Goal: Task Accomplishment & Management: Complete application form

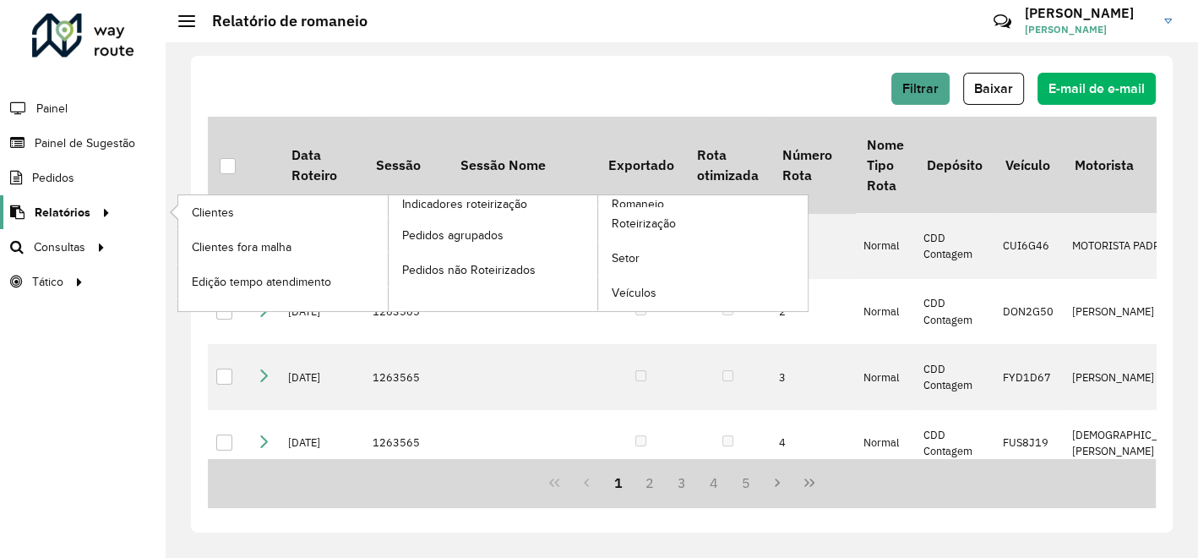
click at [86, 205] on span "Relatórios" at bounding box center [63, 213] width 56 height 18
click at [224, 208] on span "Clientes" at bounding box center [215, 213] width 46 height 18
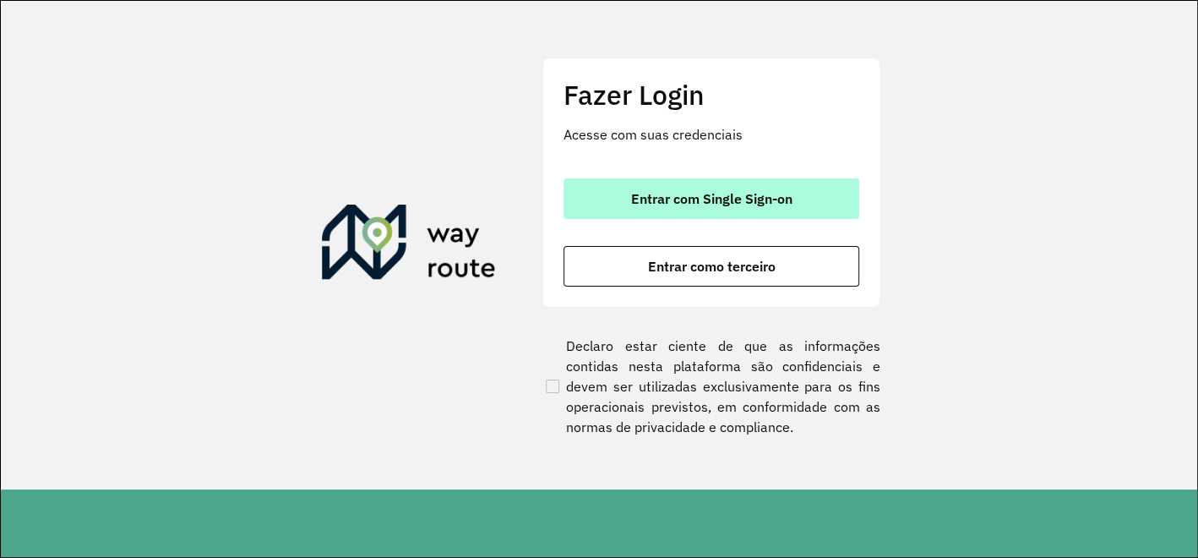
click at [620, 203] on button "Entrar com Single Sign-on" at bounding box center [711, 198] width 296 height 41
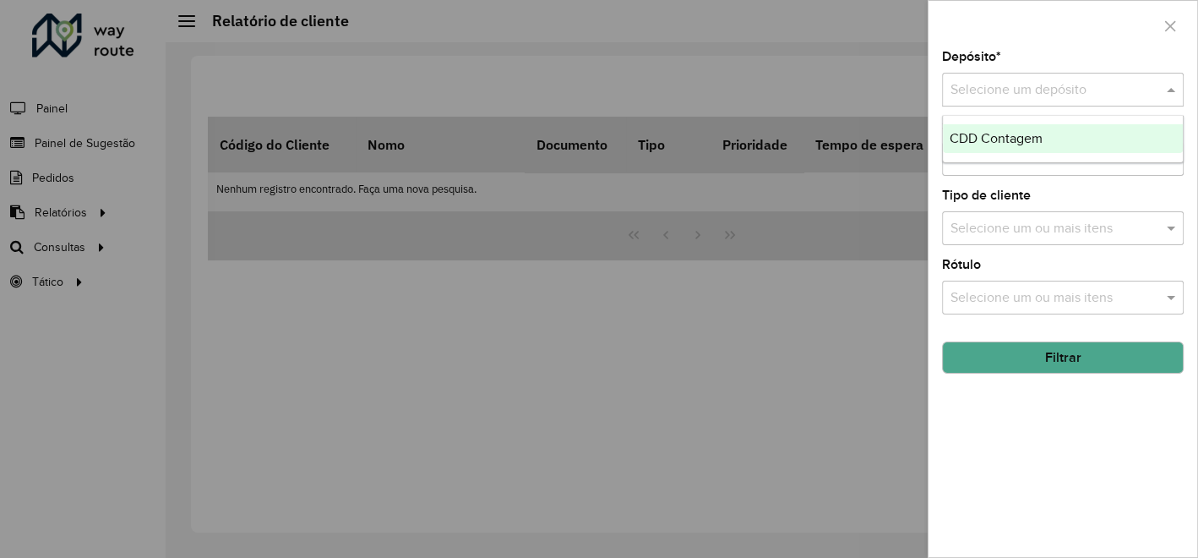
click at [1013, 96] on input "text" at bounding box center [1045, 90] width 191 height 20
click at [990, 136] on span "CDD Contagem" at bounding box center [995, 138] width 93 height 14
click at [1059, 360] on button "Filtrar" at bounding box center [1063, 357] width 242 height 32
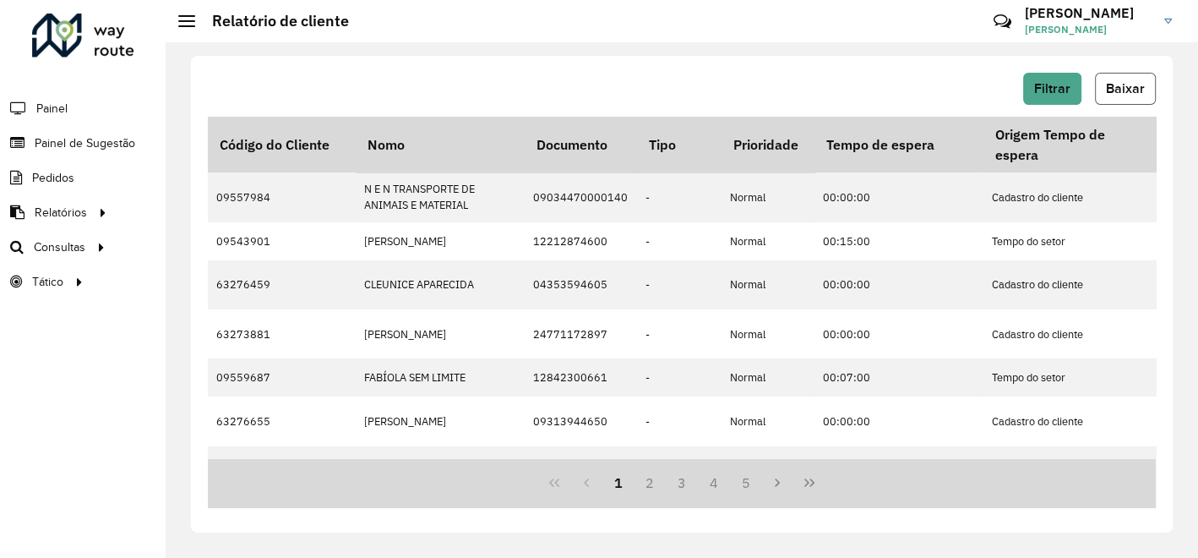
click at [1117, 90] on span "Baixar" at bounding box center [1125, 88] width 39 height 14
click at [644, 90] on div "Filtrar Baixar" at bounding box center [682, 89] width 948 height 32
click at [91, 141] on span "Painel de Sugestão" at bounding box center [88, 143] width 106 height 18
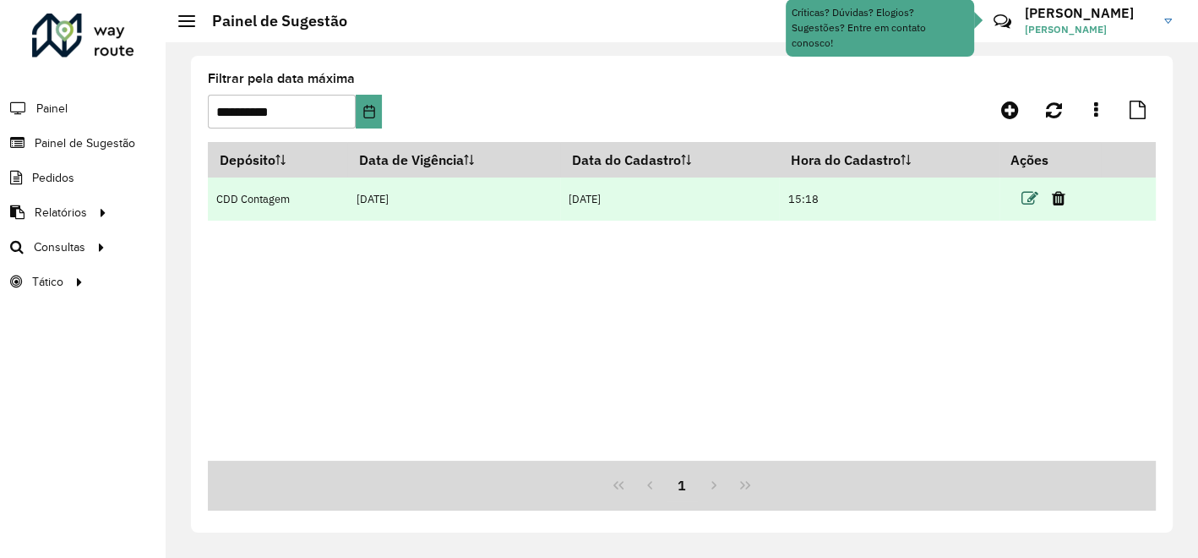
click at [1032, 195] on icon at bounding box center [1029, 198] width 17 height 17
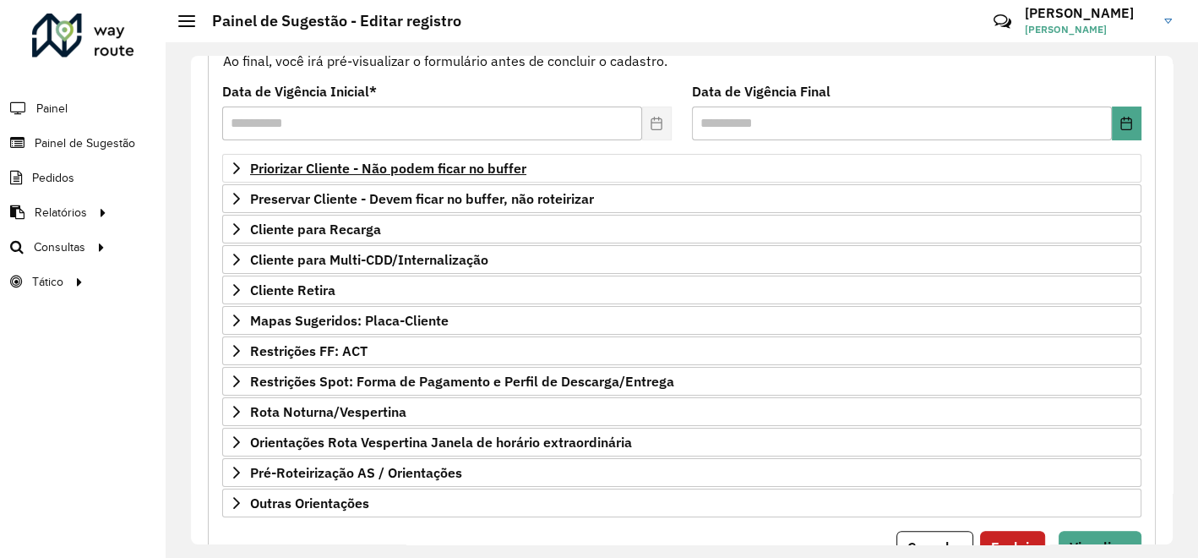
scroll to position [183, 0]
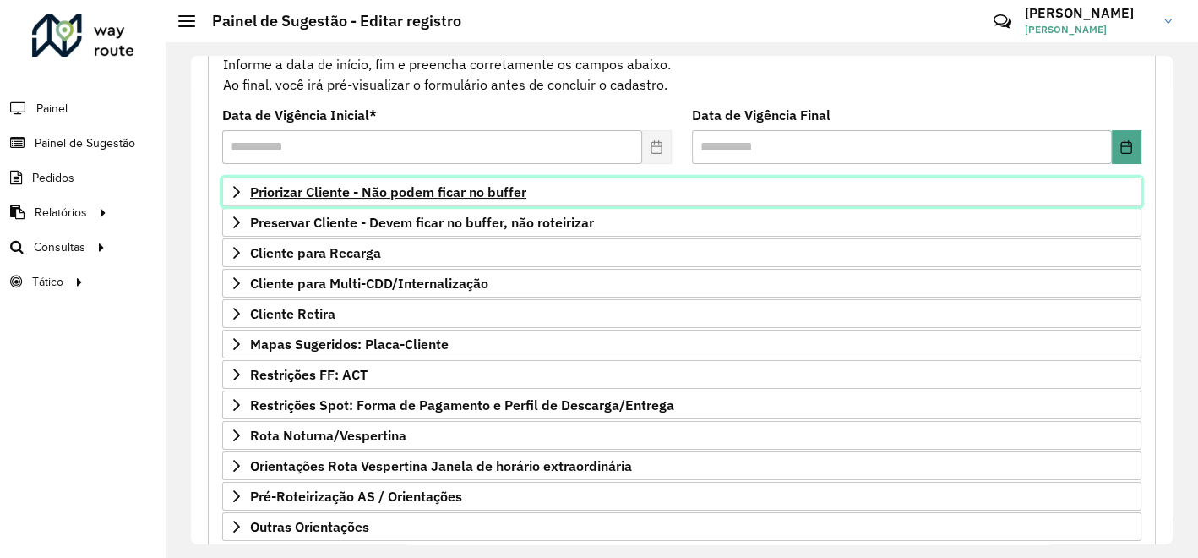
click at [430, 188] on span "Priorizar Cliente - Não podem ficar no buffer" at bounding box center [388, 192] width 276 height 14
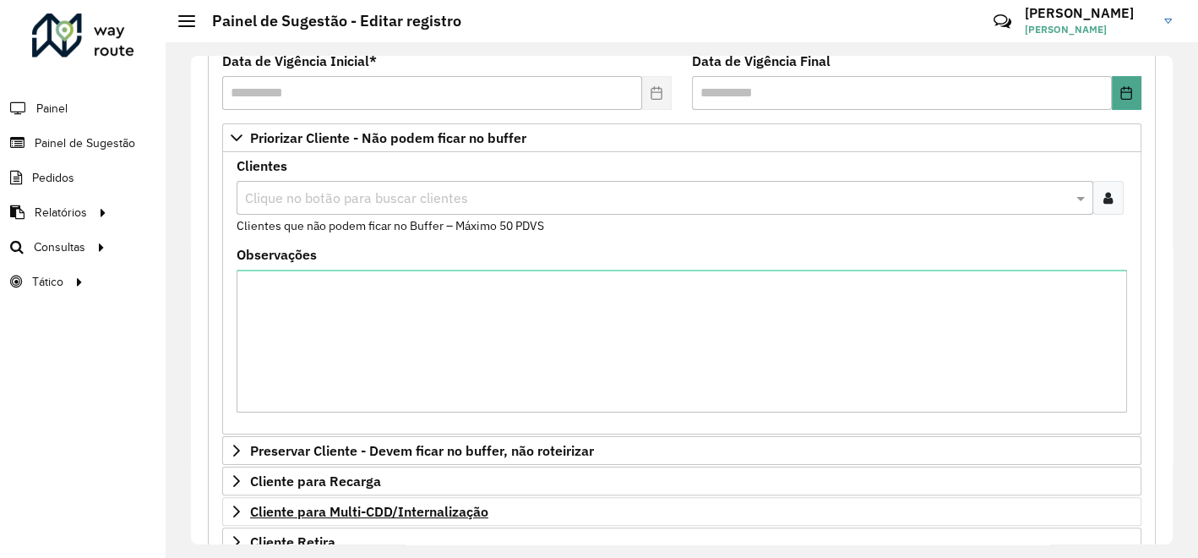
scroll to position [277, 0]
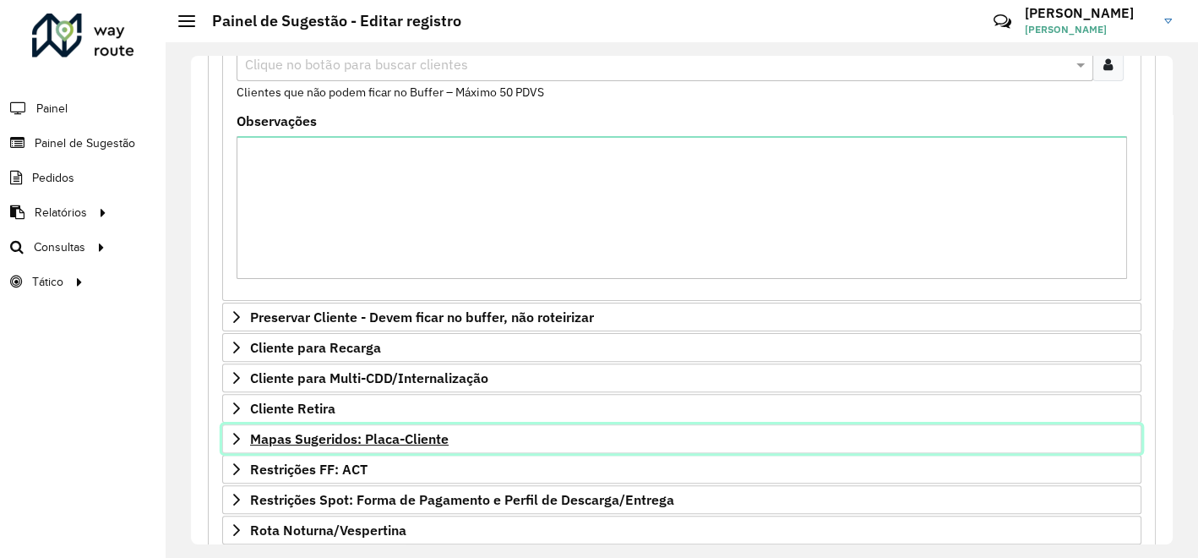
click at [388, 434] on span "Mapas Sugeridos: Placa-Cliente" at bounding box center [349, 439] width 199 height 14
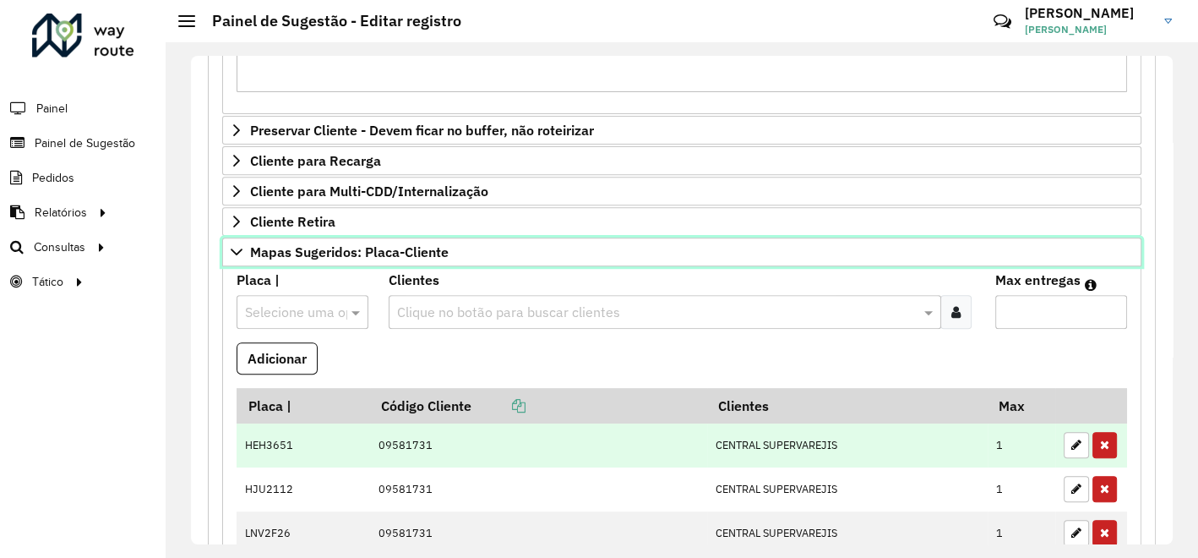
scroll to position [558, 0]
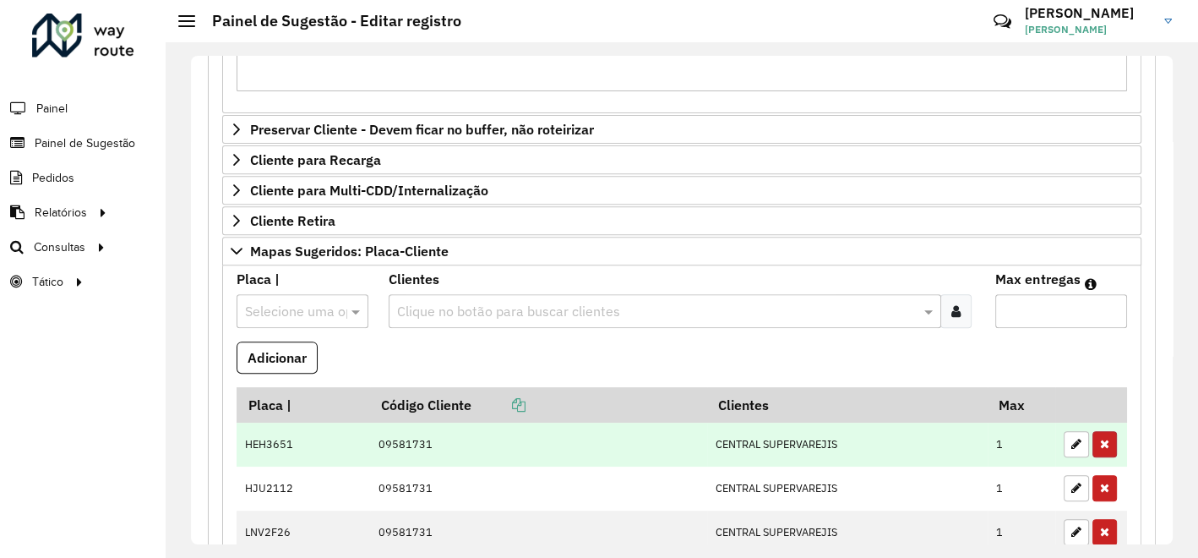
click at [1101, 438] on icon "button" at bounding box center [1104, 444] width 9 height 12
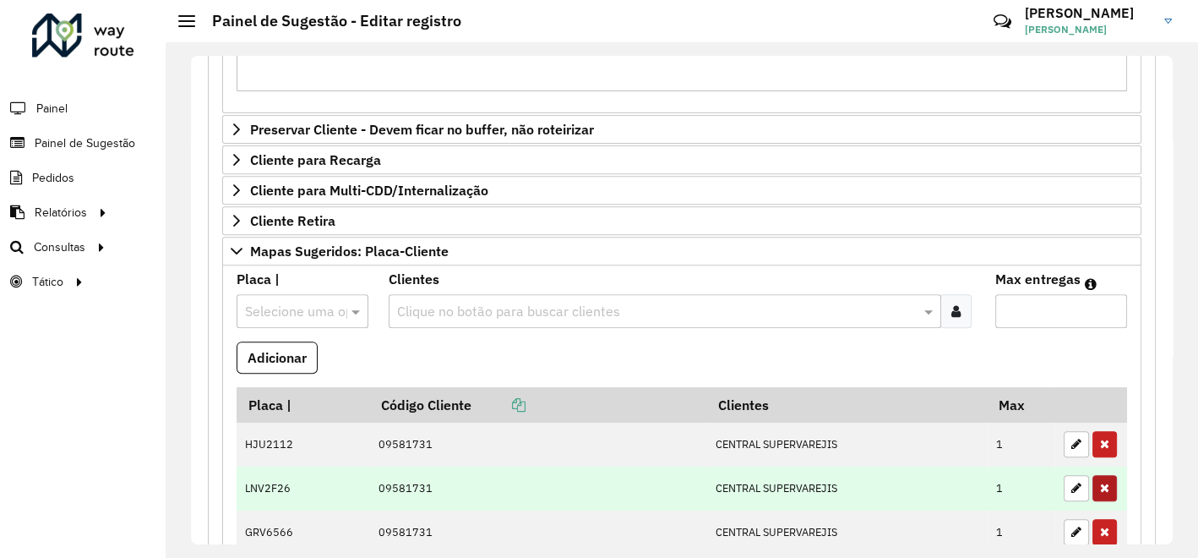
click at [1101, 438] on icon "button" at bounding box center [1104, 444] width 9 height 12
click at [1101, 481] on icon "button" at bounding box center [1104, 487] width 9 height 12
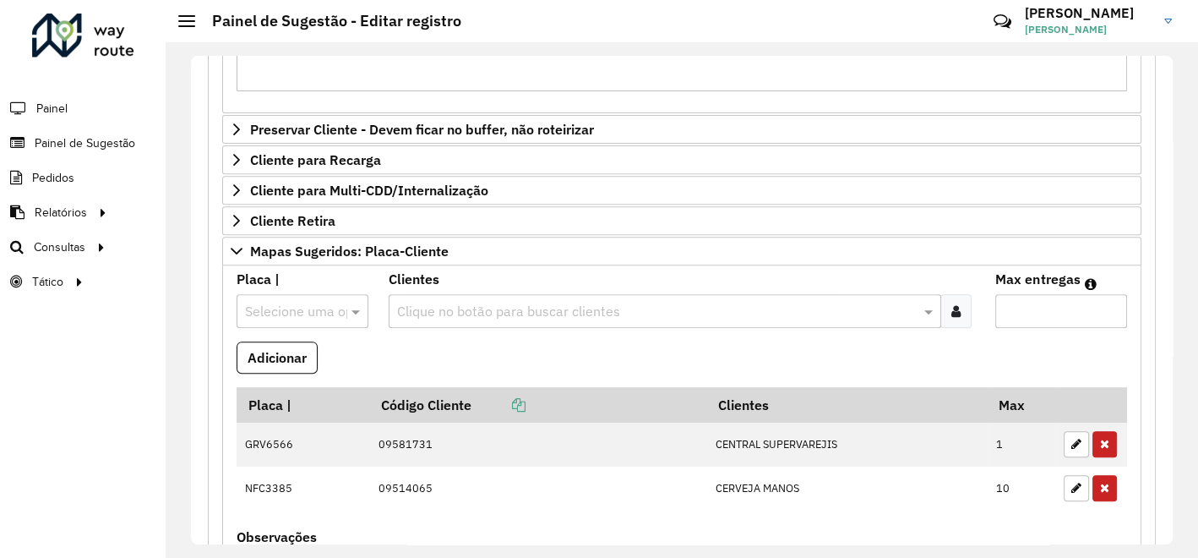
click at [1101, 438] on icon "button" at bounding box center [1104, 444] width 9 height 12
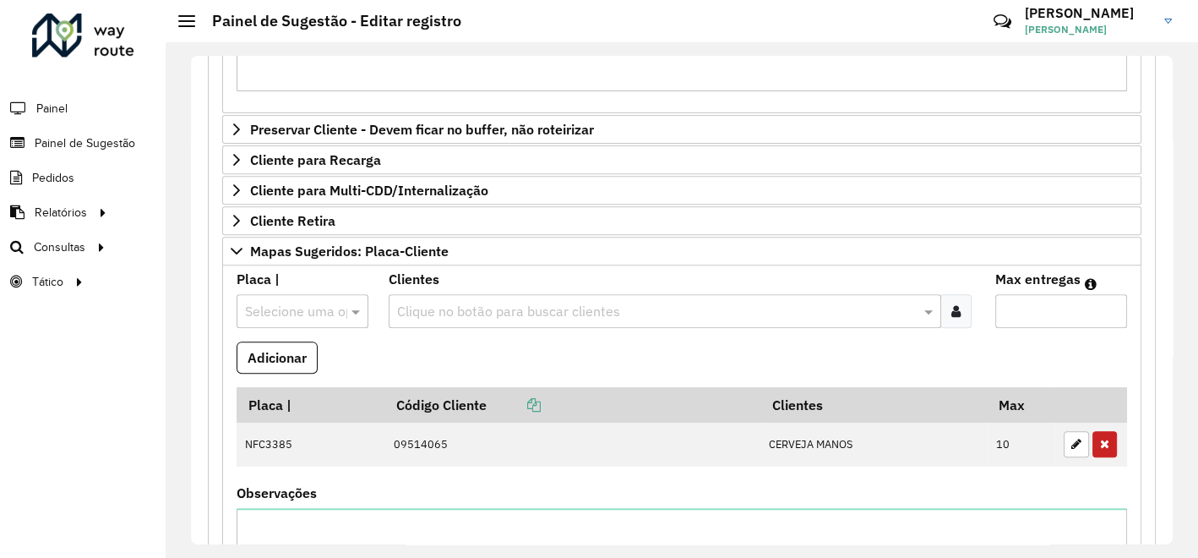
click at [1101, 438] on icon "button" at bounding box center [1104, 444] width 9 height 12
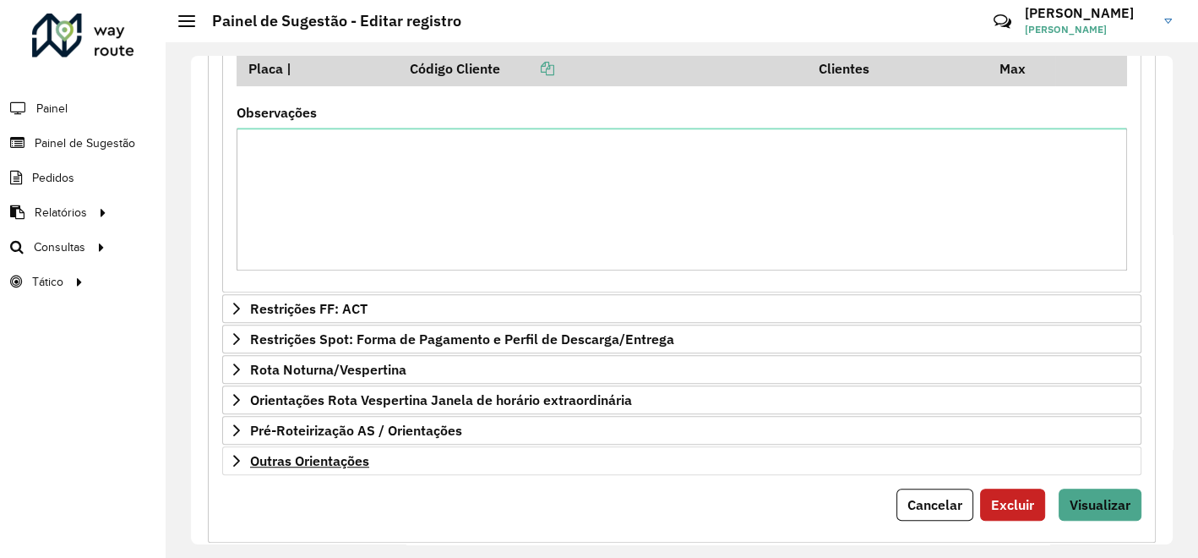
scroll to position [922, 0]
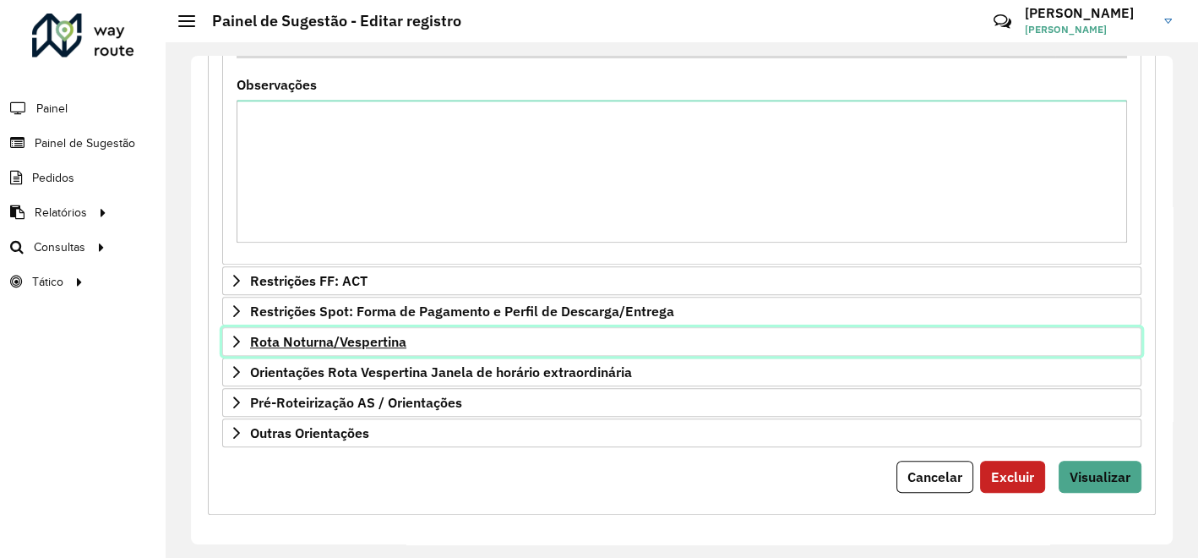
click at [381, 335] on span "Rota Noturna/Vespertina" at bounding box center [328, 342] width 156 height 14
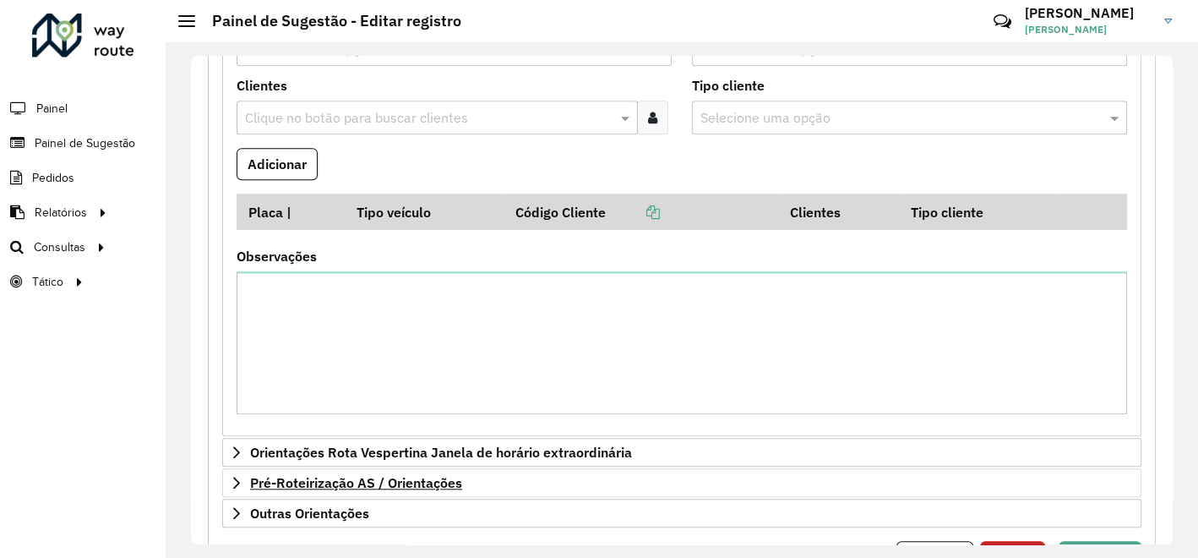
scroll to position [1354, 0]
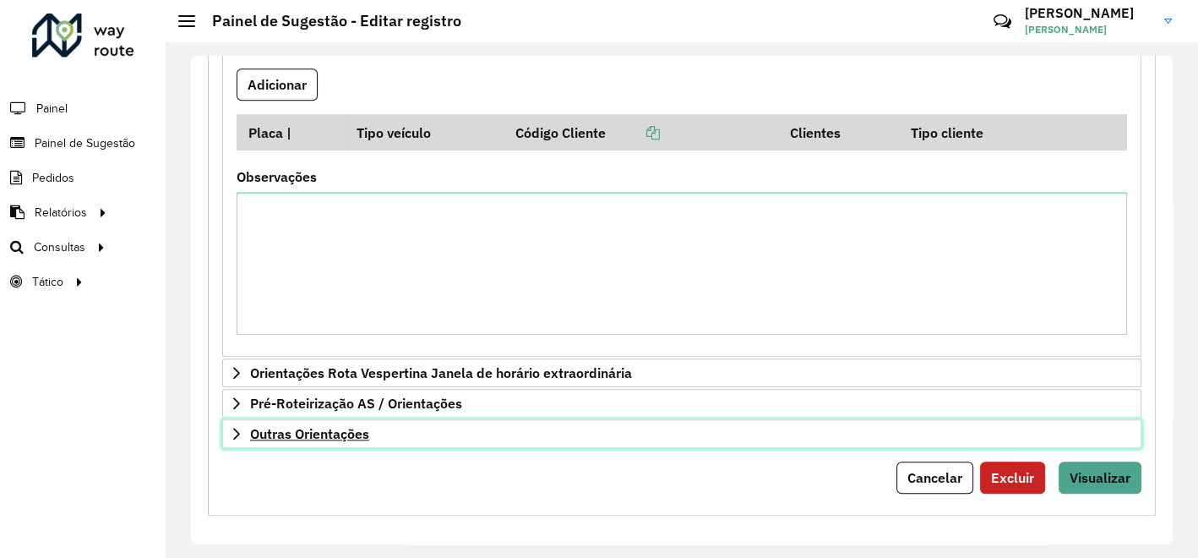
click at [349, 431] on span "Outras Orientações" at bounding box center [309, 434] width 119 height 14
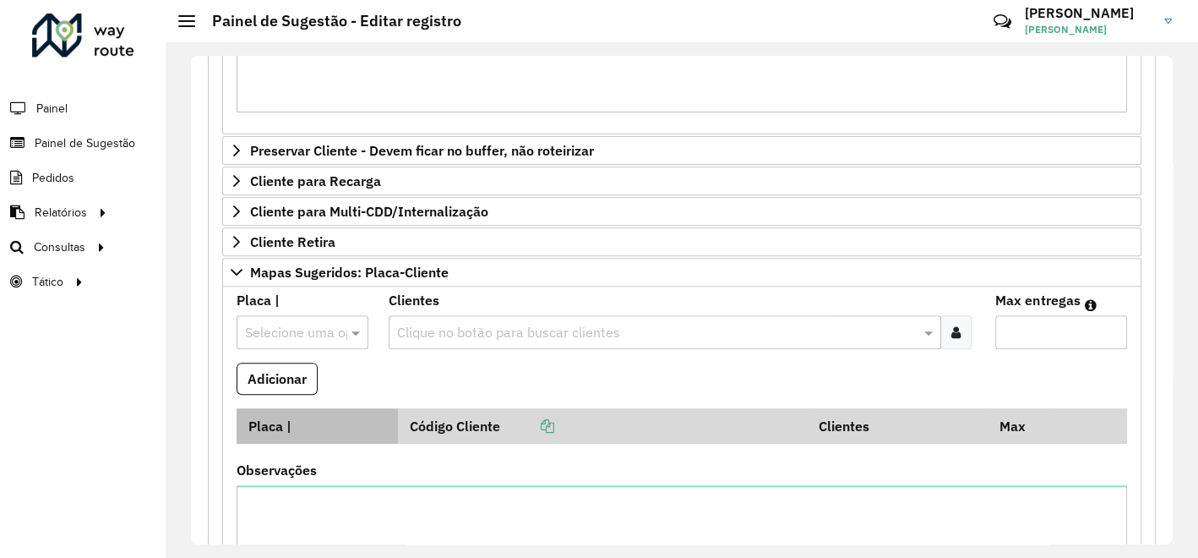
scroll to position [516, 0]
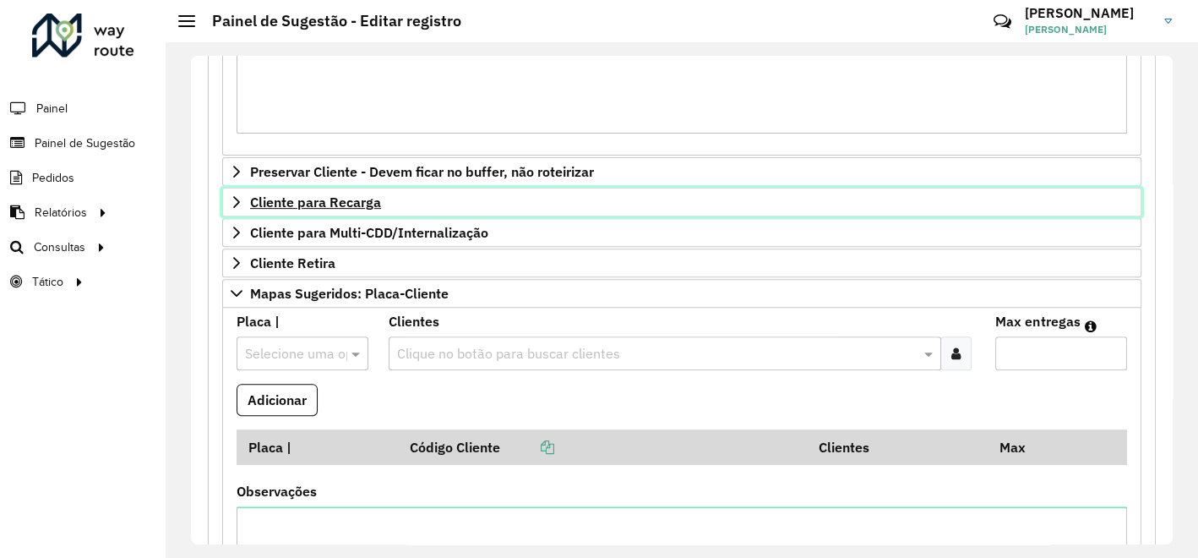
click at [340, 195] on span "Cliente para Recarga" at bounding box center [315, 202] width 131 height 14
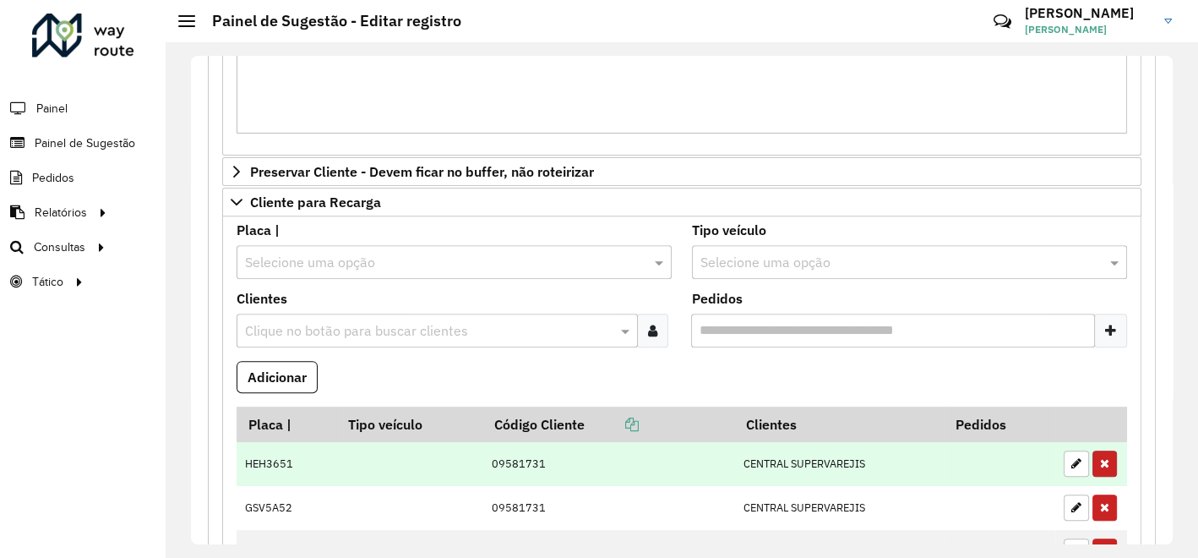
click at [1100, 459] on icon "button" at bounding box center [1104, 463] width 9 height 12
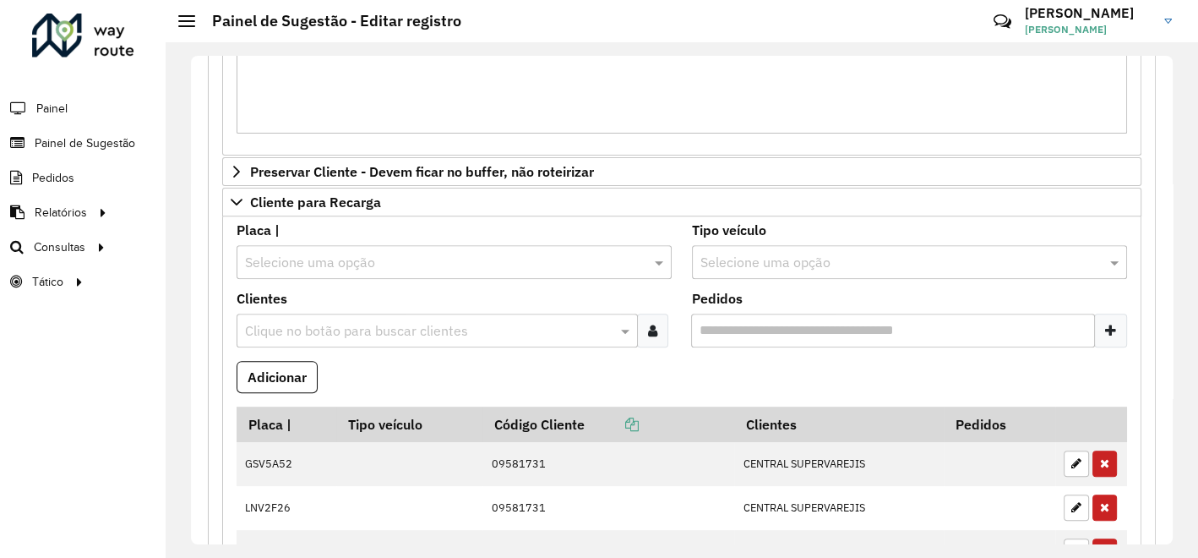
click at [1100, 459] on icon "button" at bounding box center [1104, 463] width 9 height 12
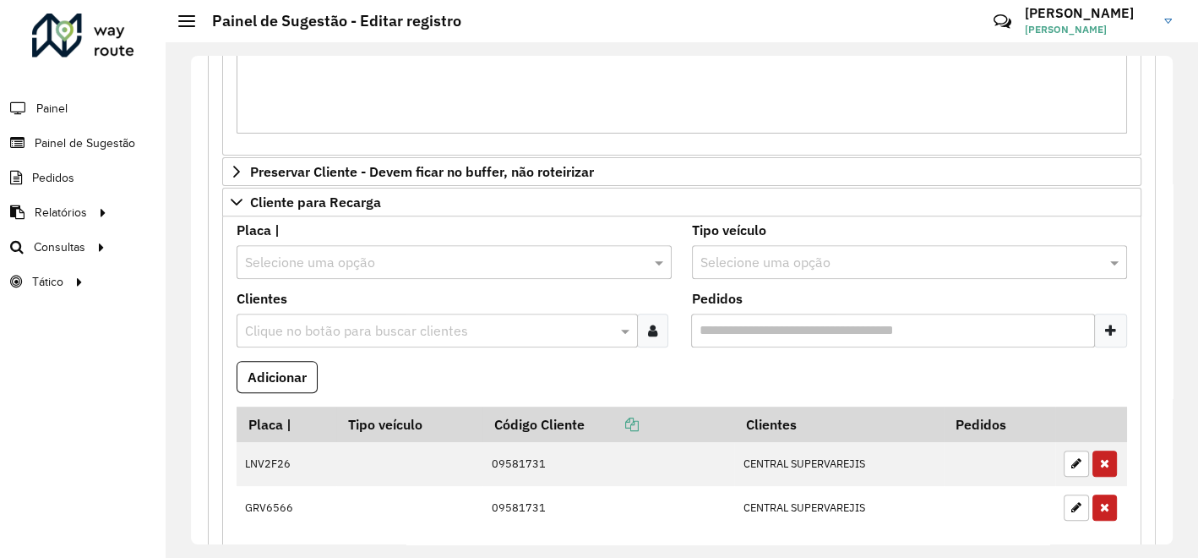
click at [1100, 459] on icon "button" at bounding box center [1104, 463] width 9 height 12
click at [1100, 501] on icon "button" at bounding box center [1104, 507] width 9 height 12
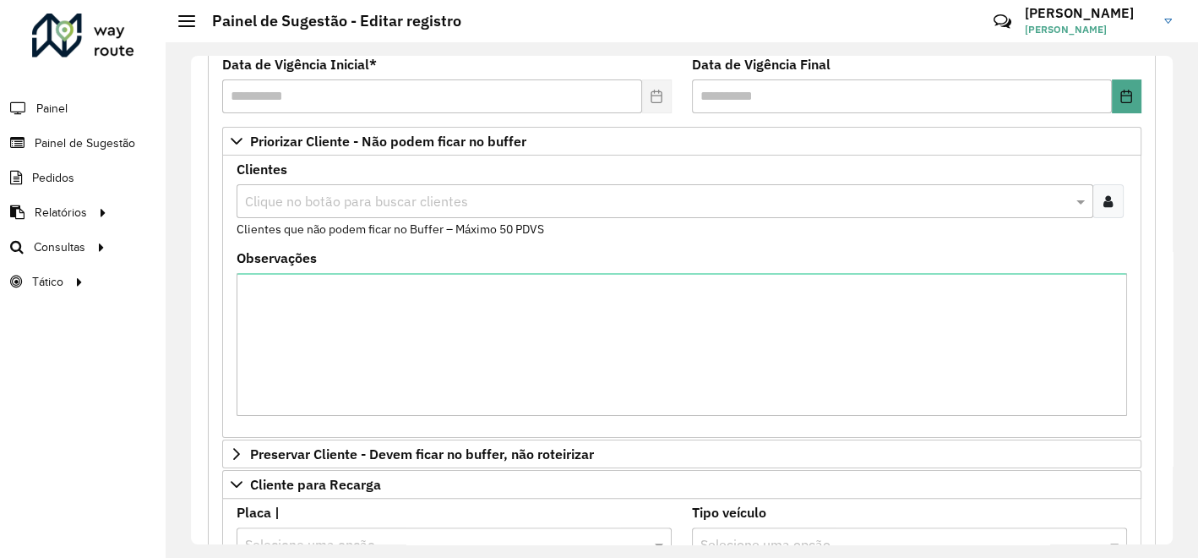
scroll to position [140, 0]
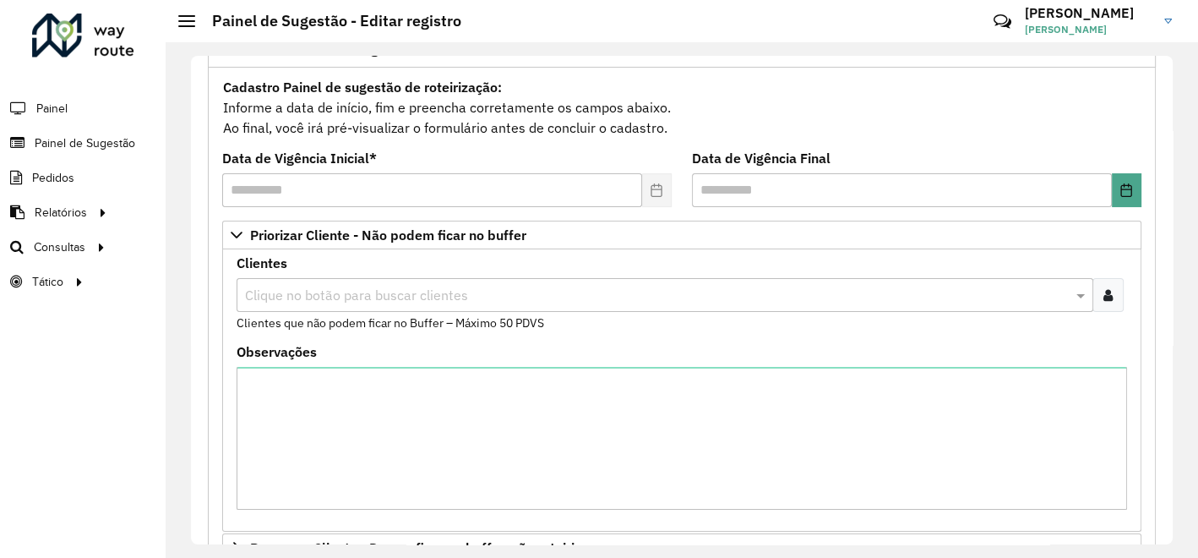
click at [1103, 298] on icon at bounding box center [1107, 295] width 9 height 14
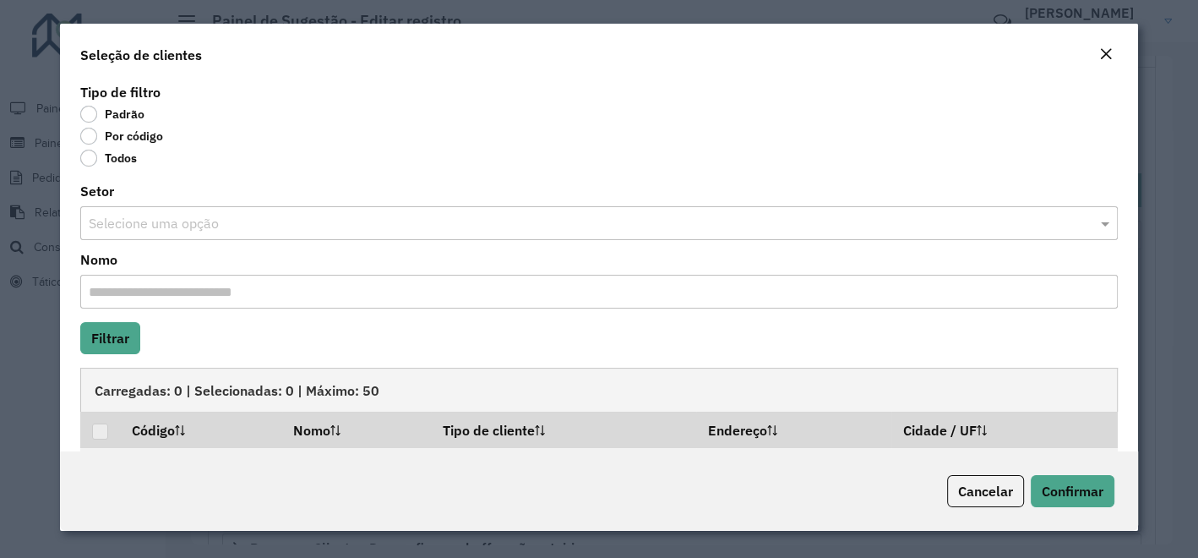
click at [91, 136] on body "Aguarde... Pop-up bloqueado! Seu navegador bloqueou automáticamente a abertura …" at bounding box center [599, 279] width 1198 height 558
click at [91, 136] on label "Por código" at bounding box center [121, 136] width 83 height 17
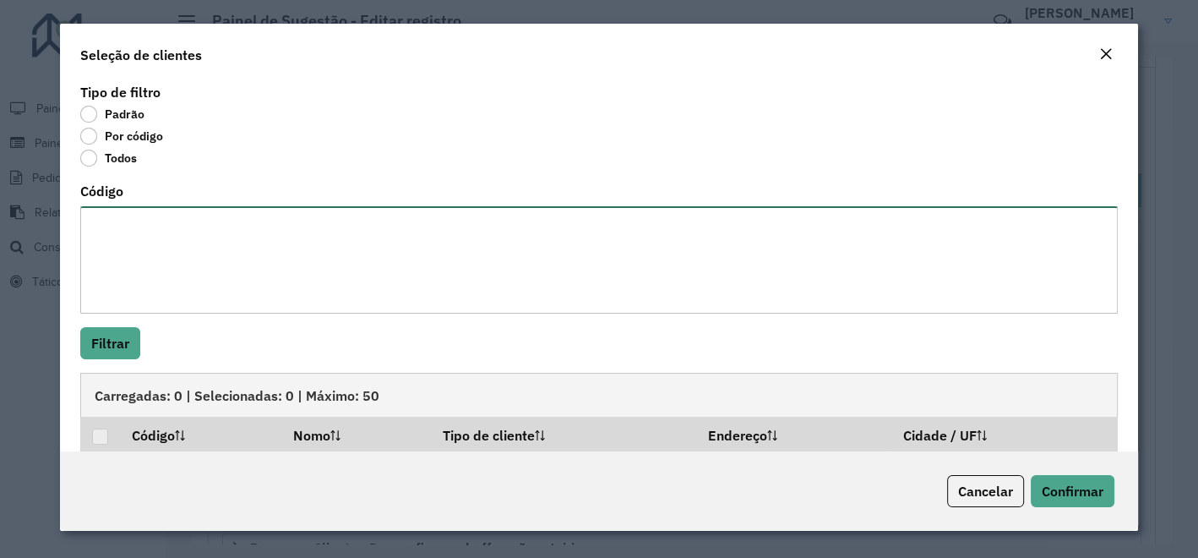
drag, startPoint x: 91, startPoint y: 136, endPoint x: 200, endPoint y: 242, distance: 151.7
click at [199, 242] on textarea "Código" at bounding box center [598, 259] width 1037 height 107
paste textarea "***** ***** ***** ***** ***** *****"
type textarea "***** ***** ***** ***** ***** *****"
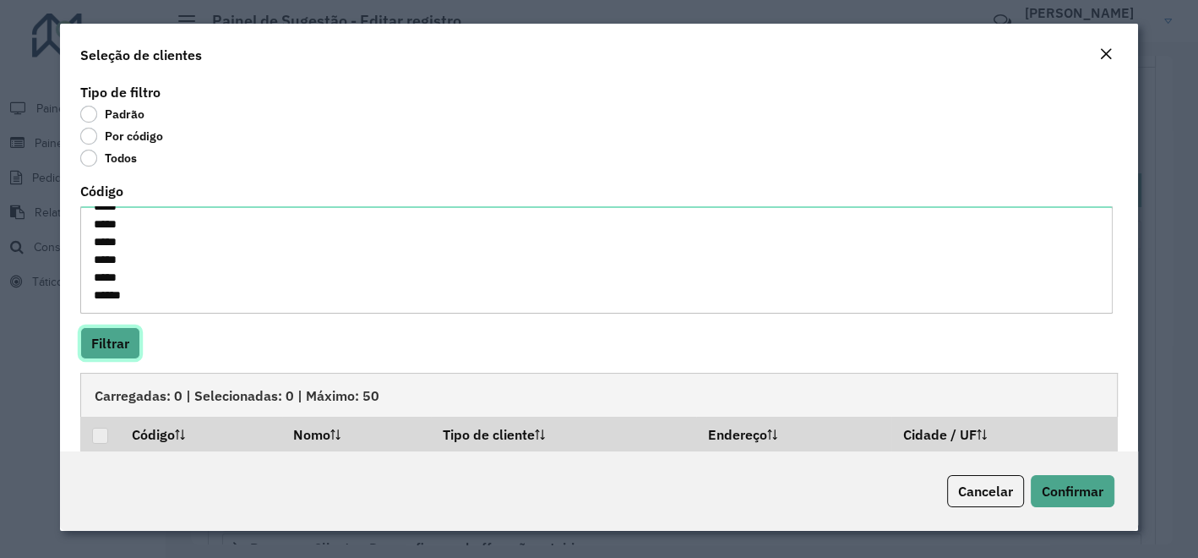
click at [108, 338] on button "Filtrar" at bounding box center [110, 343] width 60 height 32
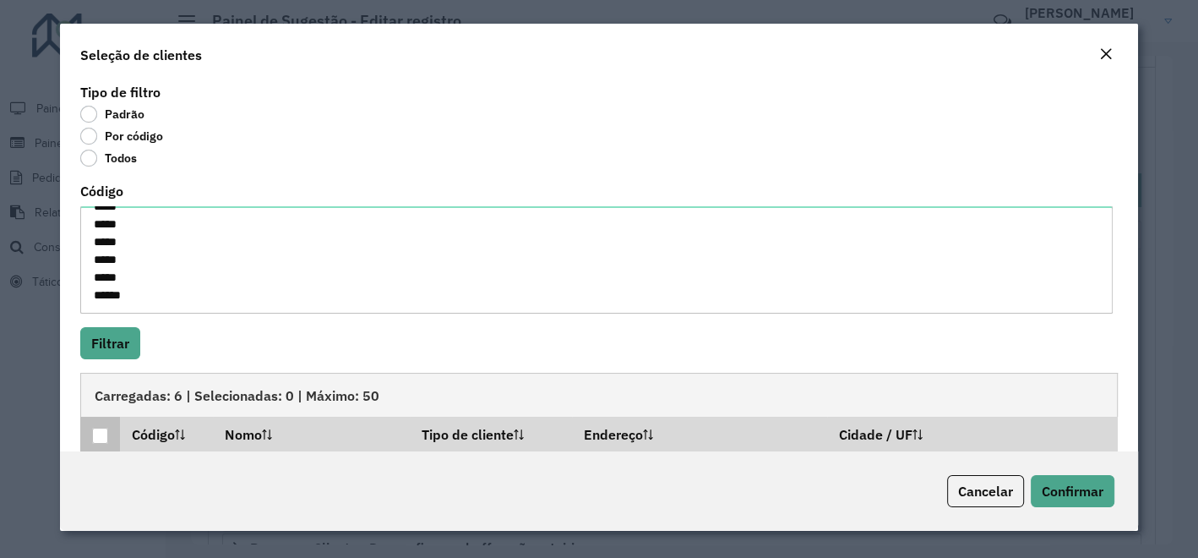
click at [101, 437] on div at bounding box center [100, 435] width 16 height 16
click at [1088, 492] on span "Confirmar" at bounding box center [1073, 490] width 62 height 17
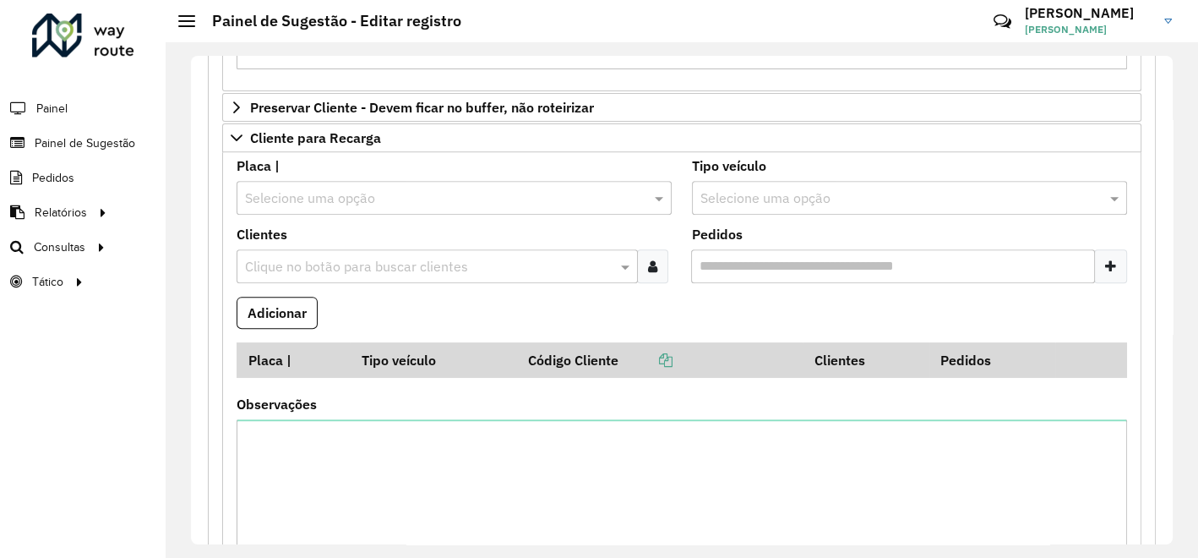
scroll to position [891, 0]
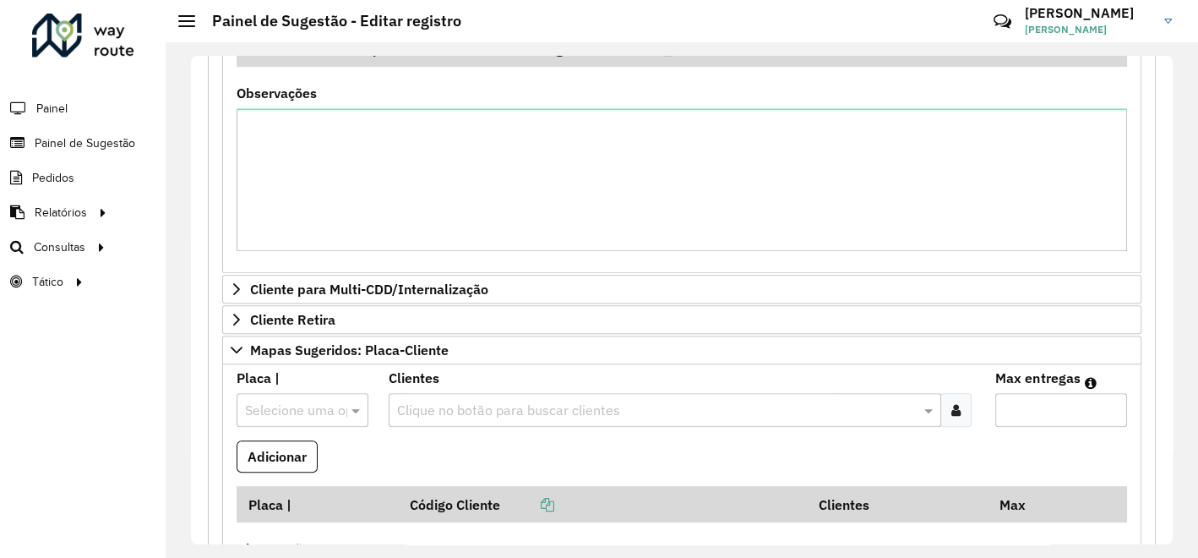
click at [499, 401] on input "text" at bounding box center [657, 410] width 528 height 20
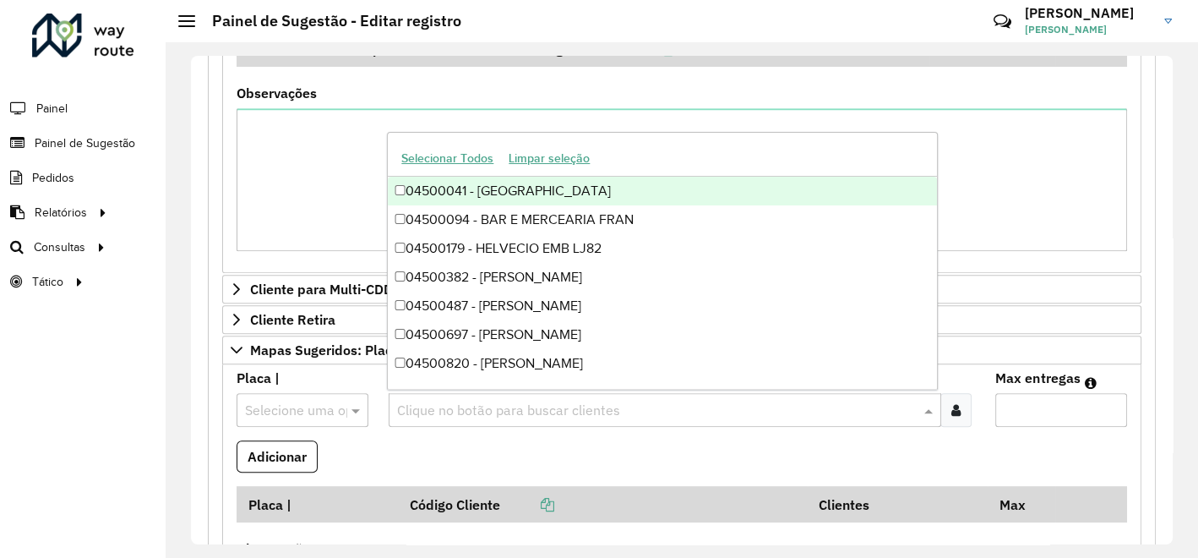
paste input "**********"
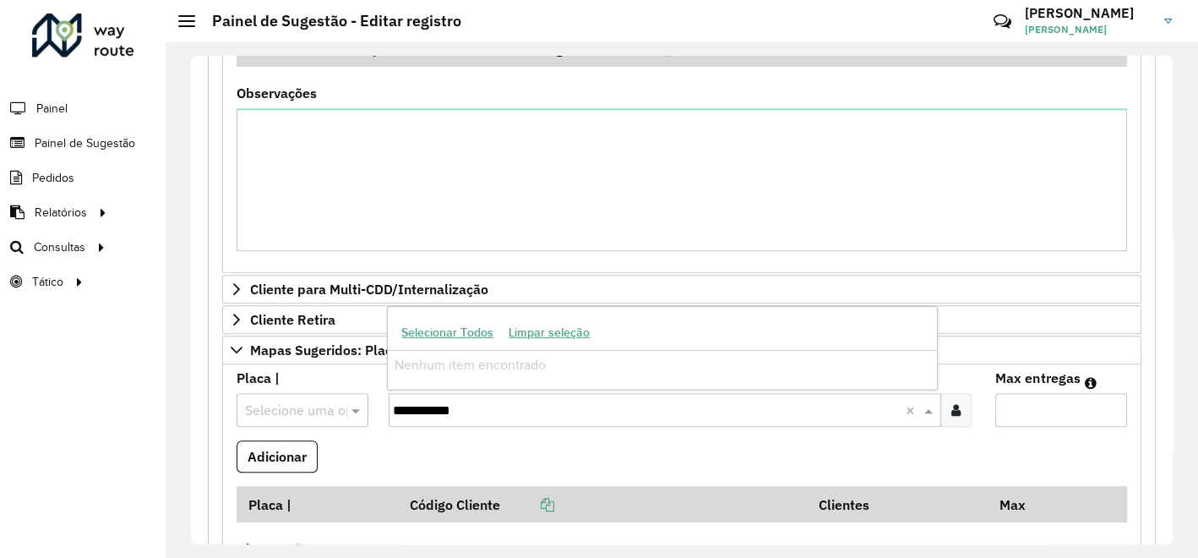
drag, startPoint x: 498, startPoint y: 404, endPoint x: 435, endPoint y: 403, distance: 63.4
click at [435, 403] on input "**********" at bounding box center [650, 410] width 514 height 20
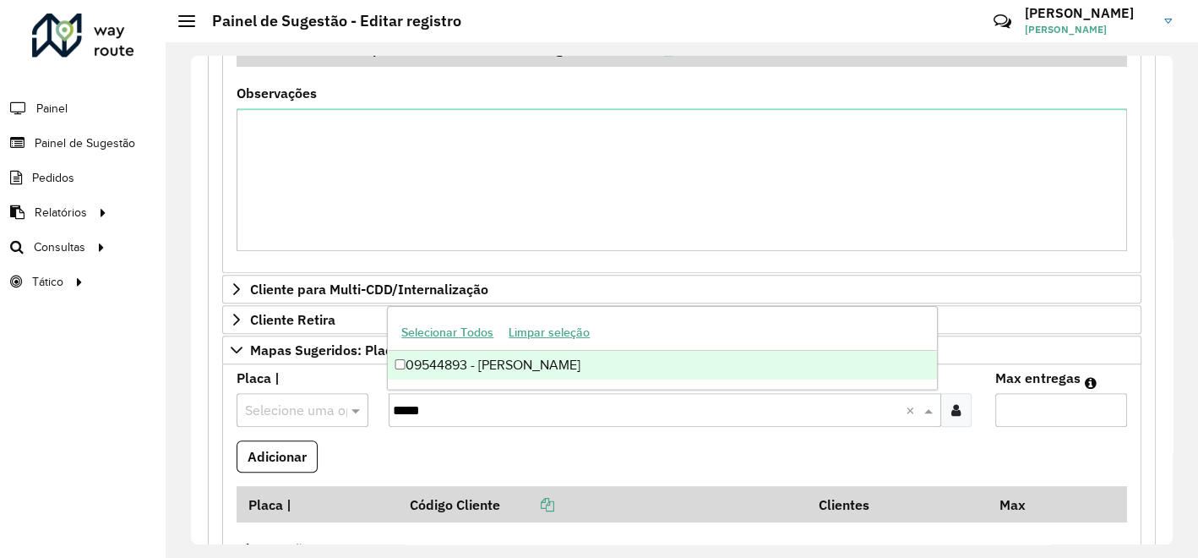
type input "*****"
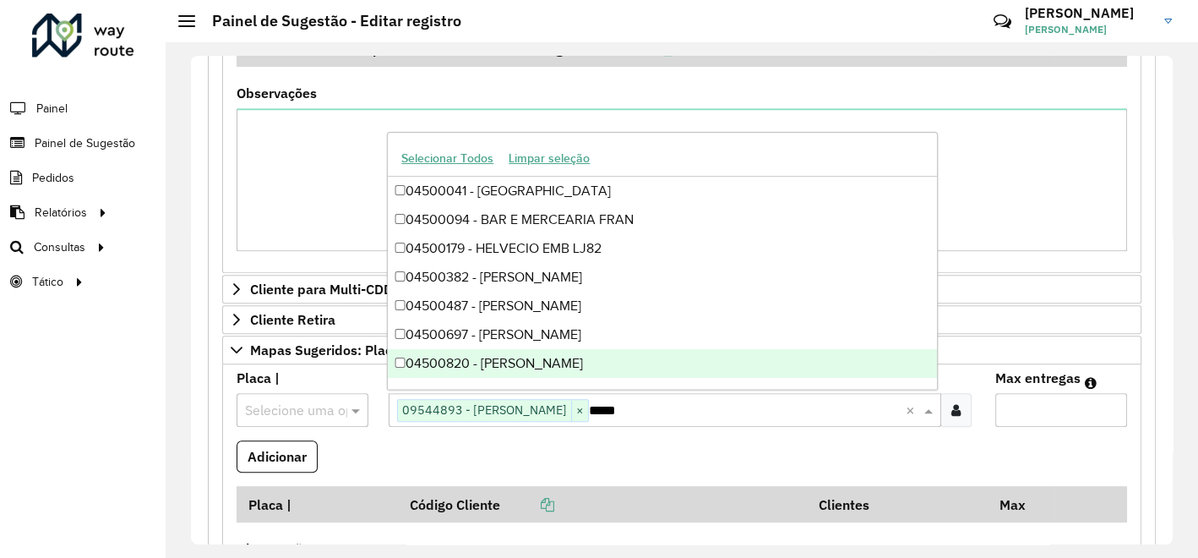
click at [1041, 405] on input "Max entregas" at bounding box center [1061, 410] width 132 height 34
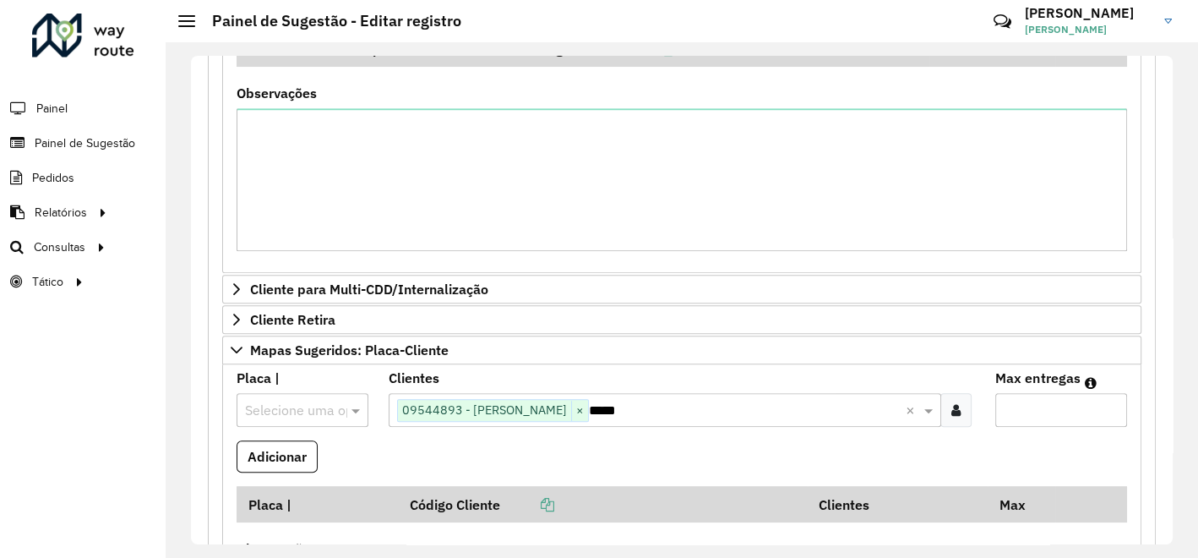
type input "**"
click at [293, 407] on input "text" at bounding box center [285, 410] width 81 height 20
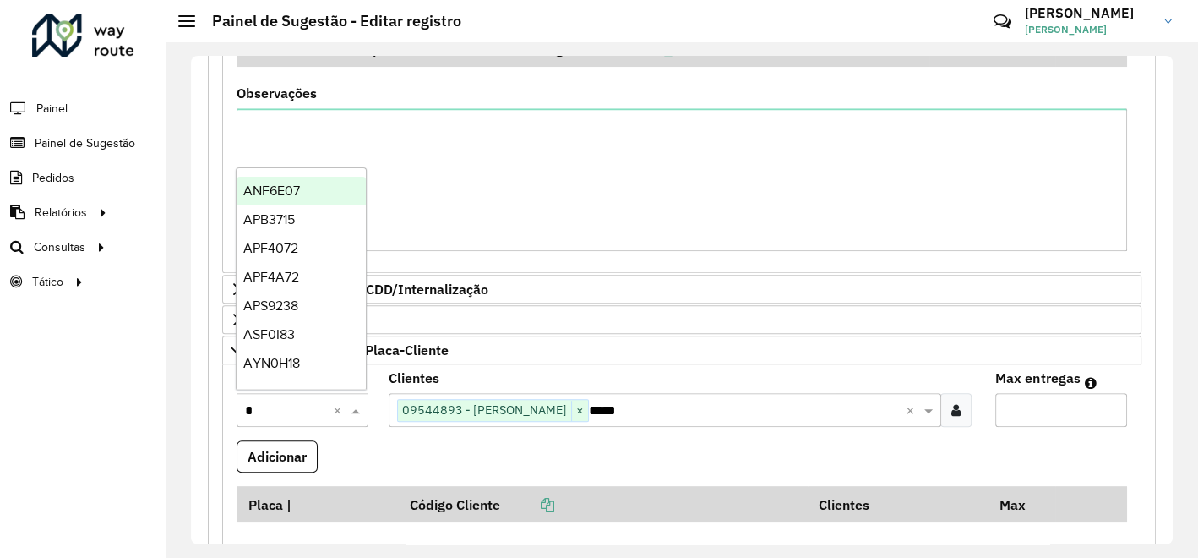
type input "**"
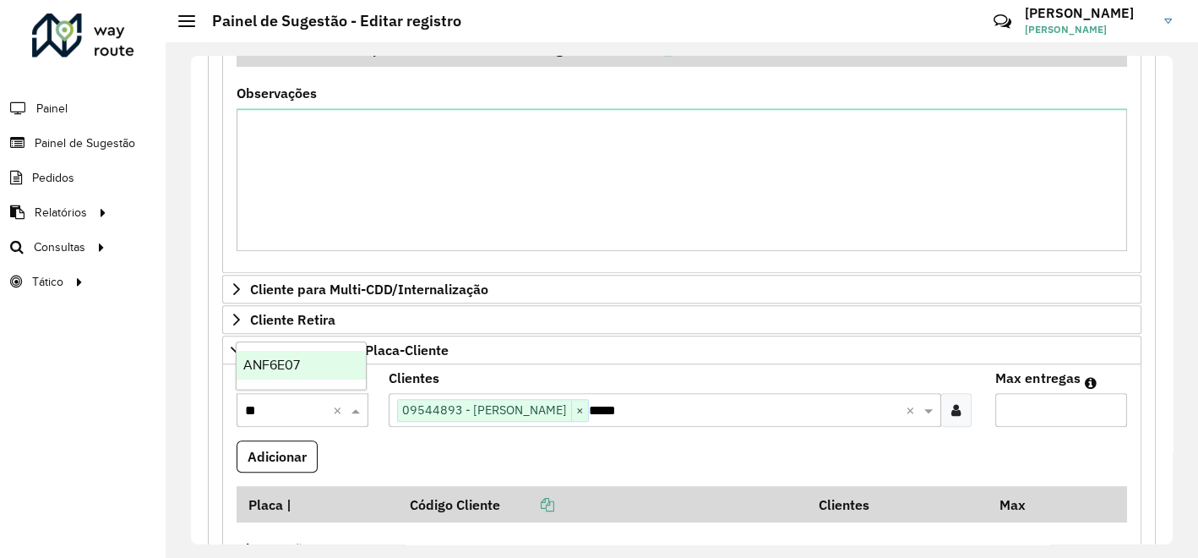
click at [267, 368] on span "ANF6E07" at bounding box center [271, 364] width 57 height 14
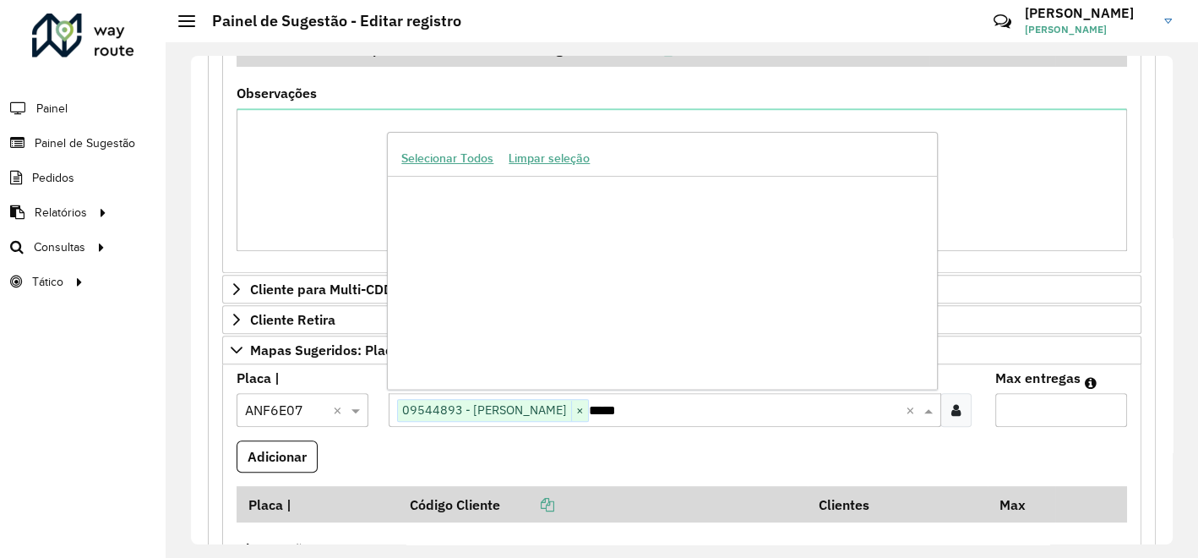
click at [647, 403] on input "*****" at bounding box center [748, 410] width 318 height 20
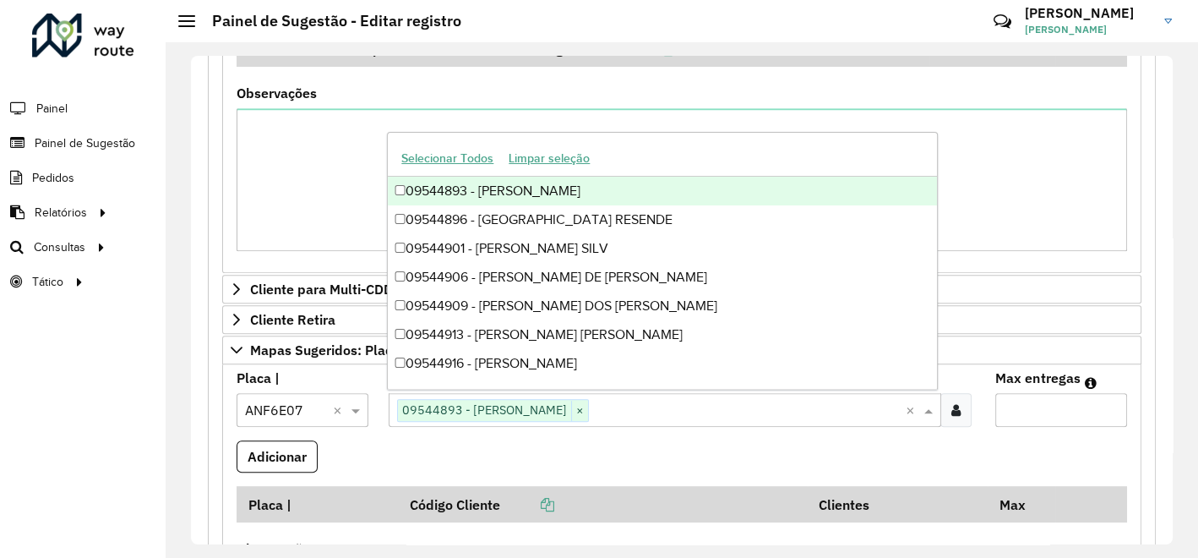
paste input "*****"
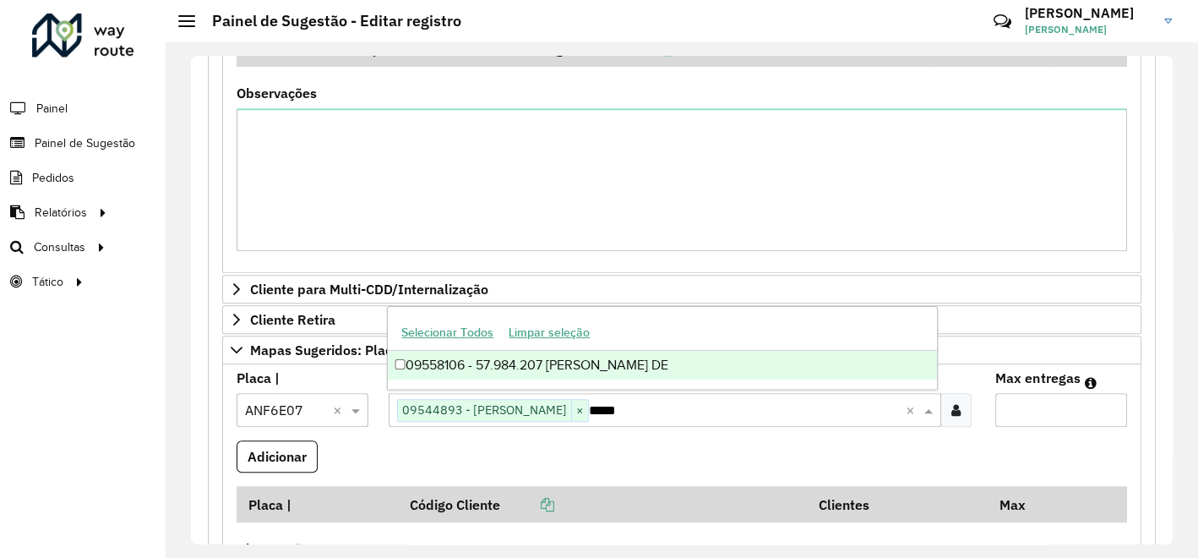
scroll to position [0, 0]
type input "*****"
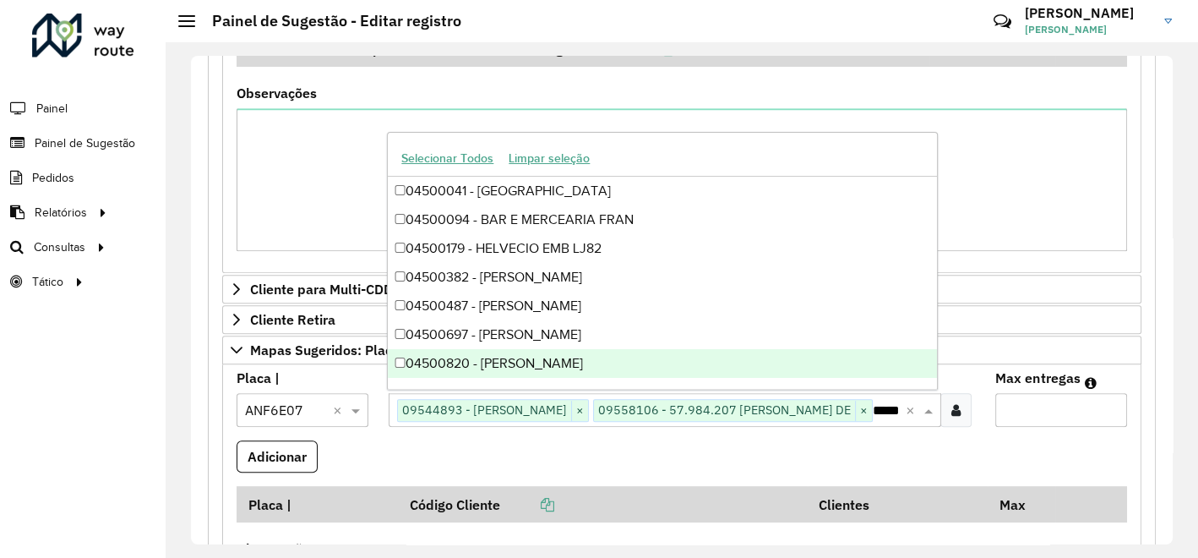
click at [1020, 408] on input "**" at bounding box center [1061, 410] width 132 height 34
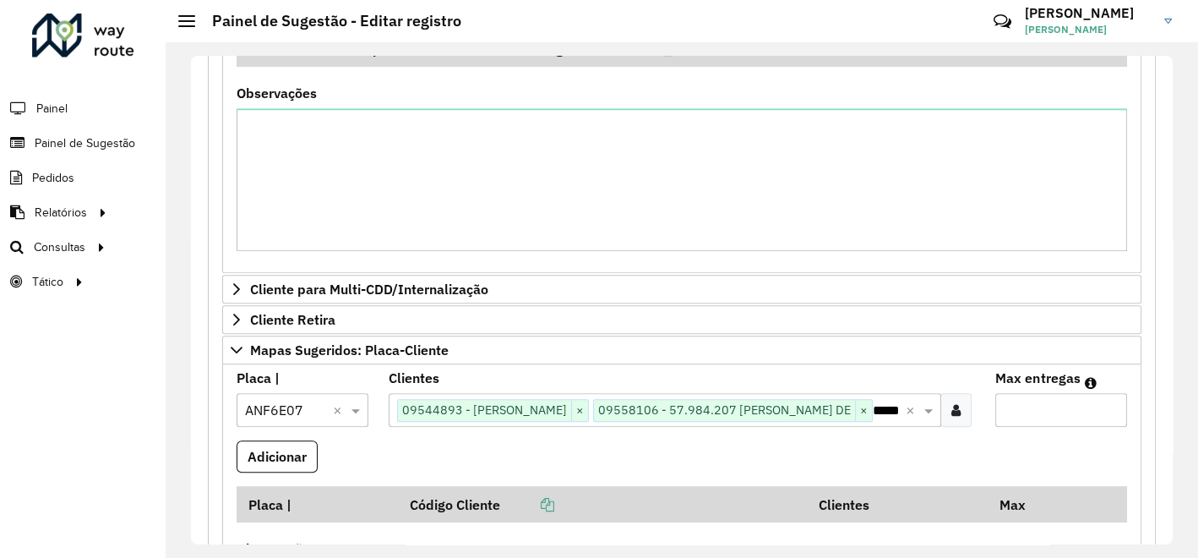
type input "*"
type input "**"
click at [260, 472] on button "Adicionar" at bounding box center [277, 456] width 81 height 32
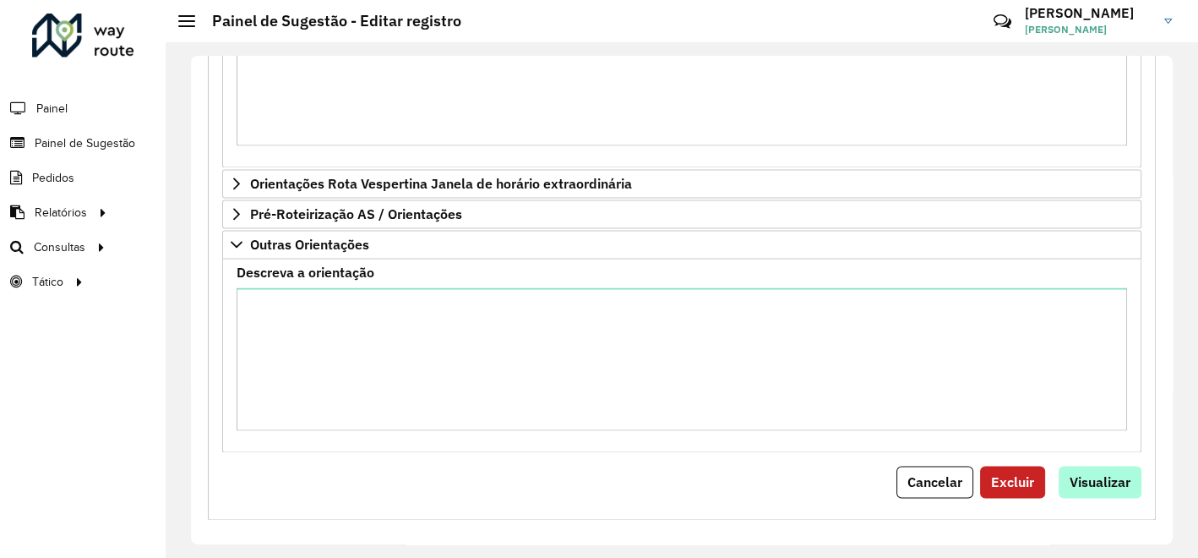
scroll to position [2030, 0]
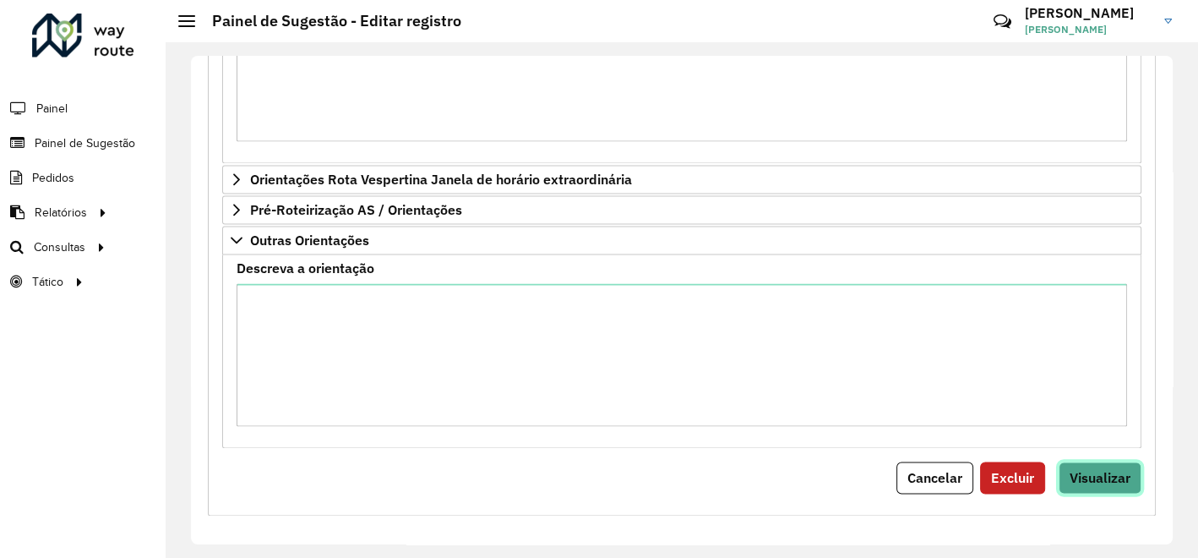
click at [1100, 475] on span "Visualizar" at bounding box center [1099, 477] width 61 height 17
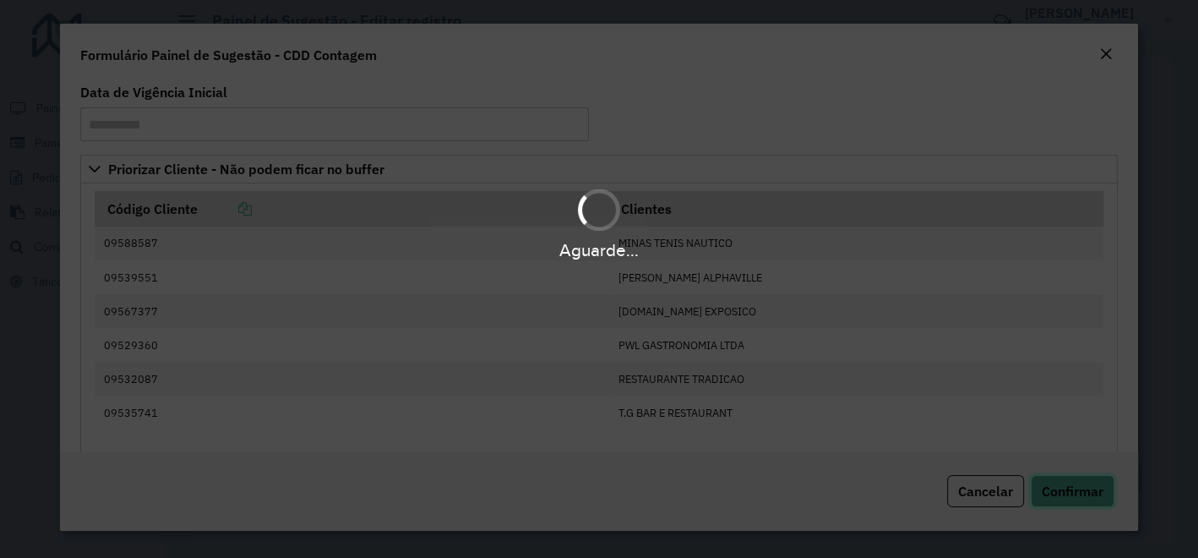
click at [1093, 494] on span "Confirmar" at bounding box center [1073, 490] width 62 height 17
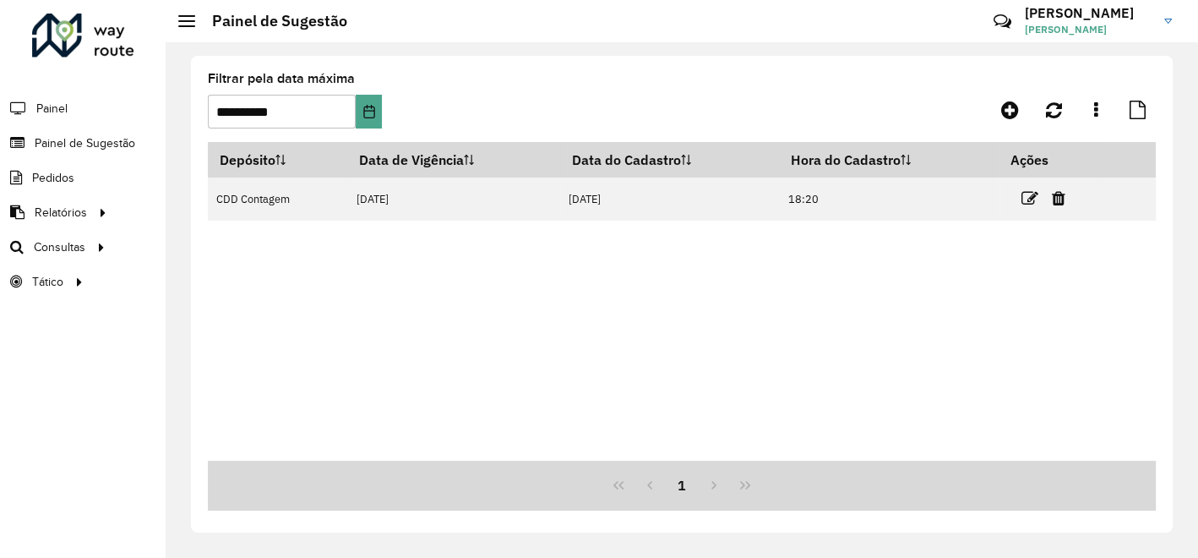
drag, startPoint x: 1031, startPoint y: 197, endPoint x: 954, endPoint y: 226, distance: 82.4
click at [1031, 198] on icon at bounding box center [1029, 198] width 17 height 17
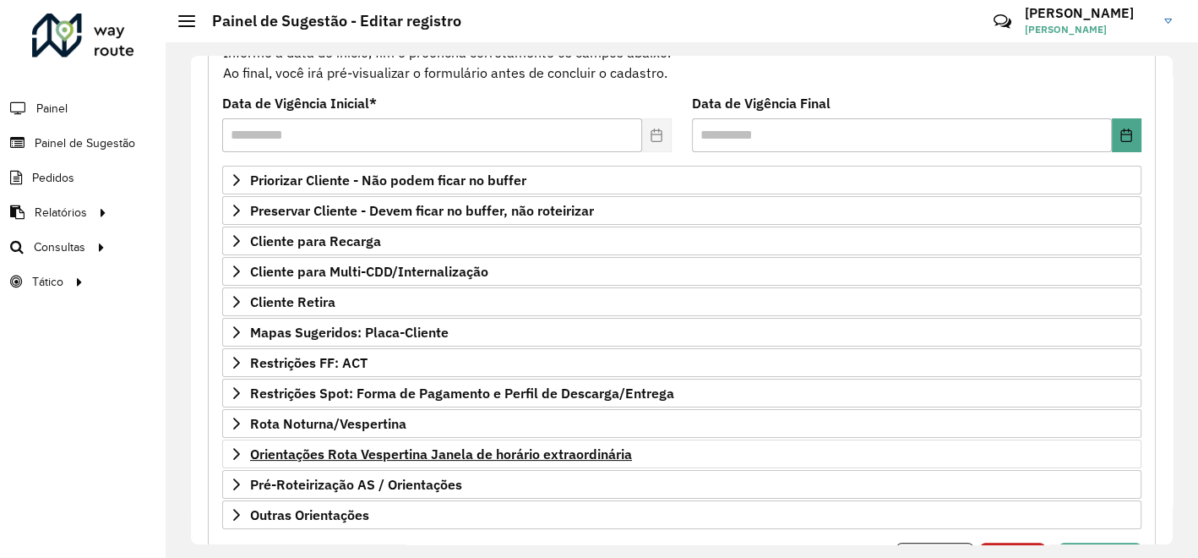
scroll to position [277, 0]
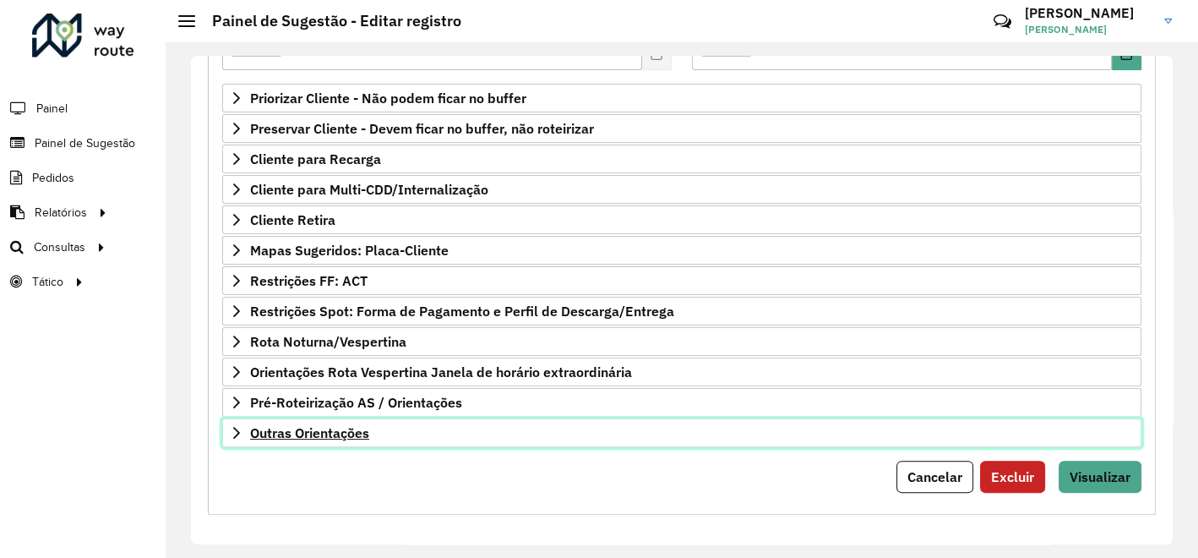
click at [345, 427] on span "Outras Orientações" at bounding box center [309, 433] width 119 height 14
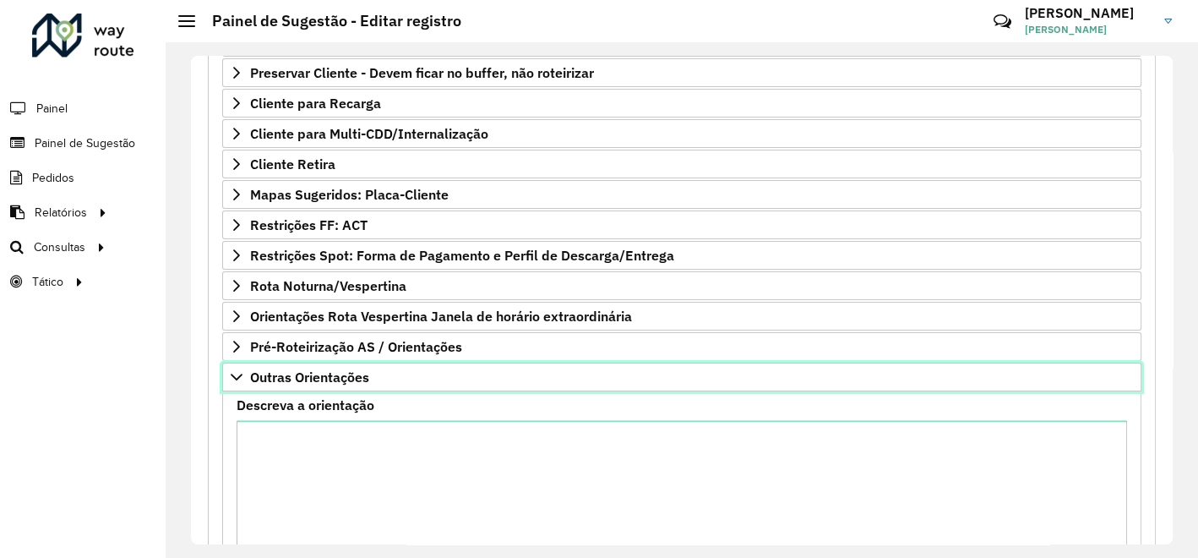
scroll to position [371, 0]
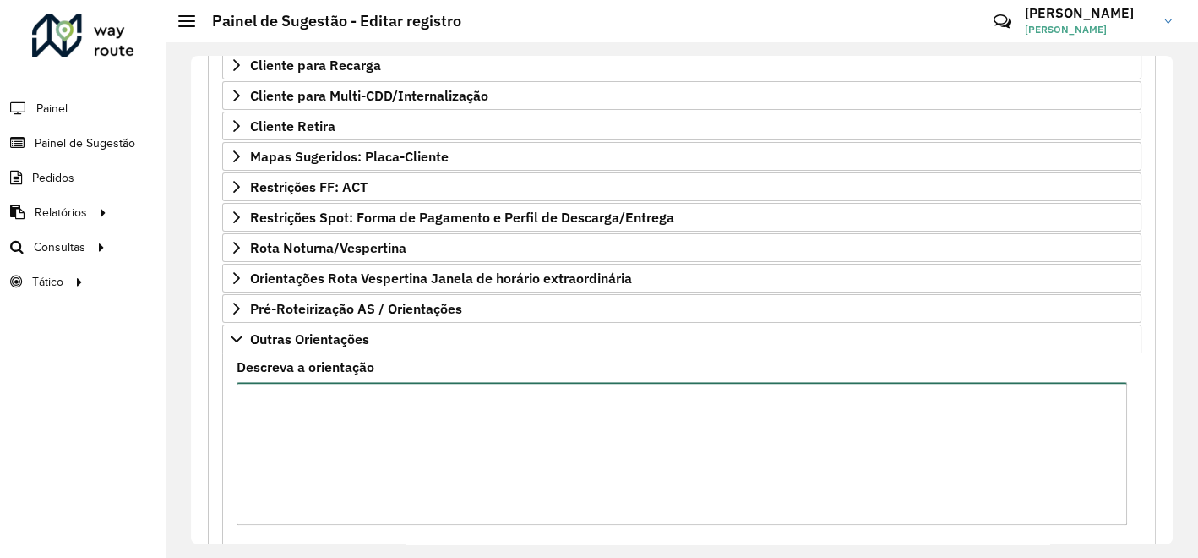
click at [333, 405] on textarea "Descreva a orientação" at bounding box center [682, 453] width 890 height 143
paste textarea "**********"
drag, startPoint x: 316, startPoint y: 466, endPoint x: 231, endPoint y: 454, distance: 86.3
click at [231, 454] on formly-field "Descreva a orientação" at bounding box center [681, 449] width 911 height 177
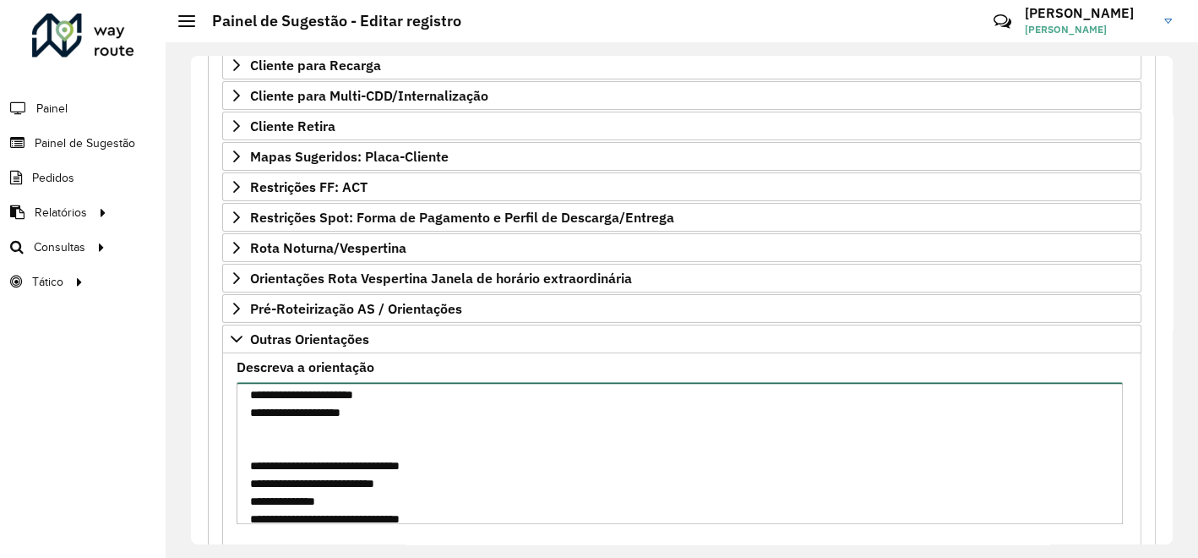
scroll to position [0, 0]
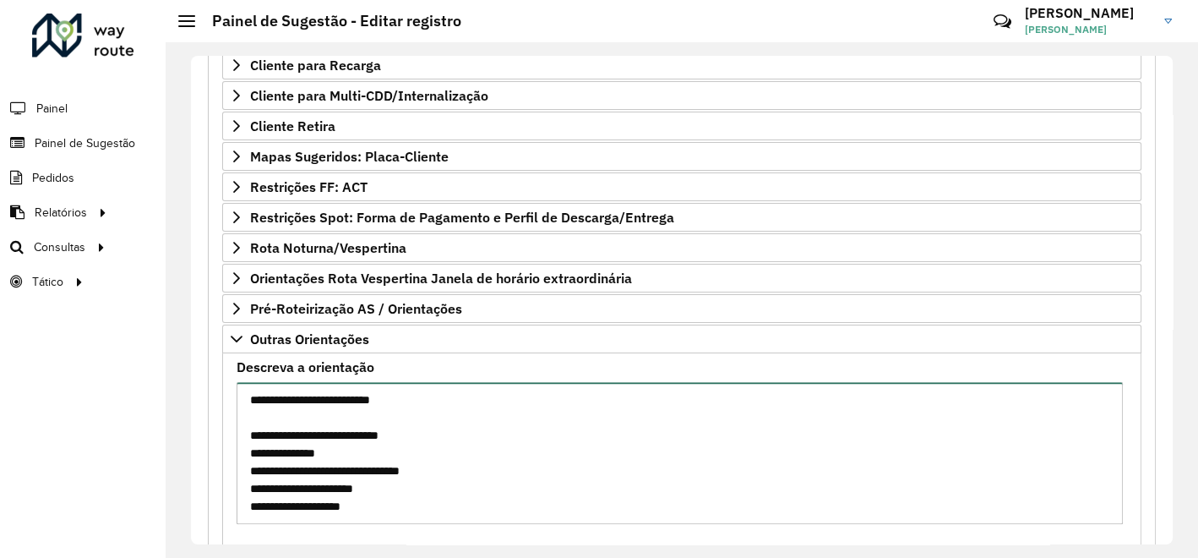
click at [465, 430] on textarea "Descreva a orientação" at bounding box center [680, 453] width 886 height 143
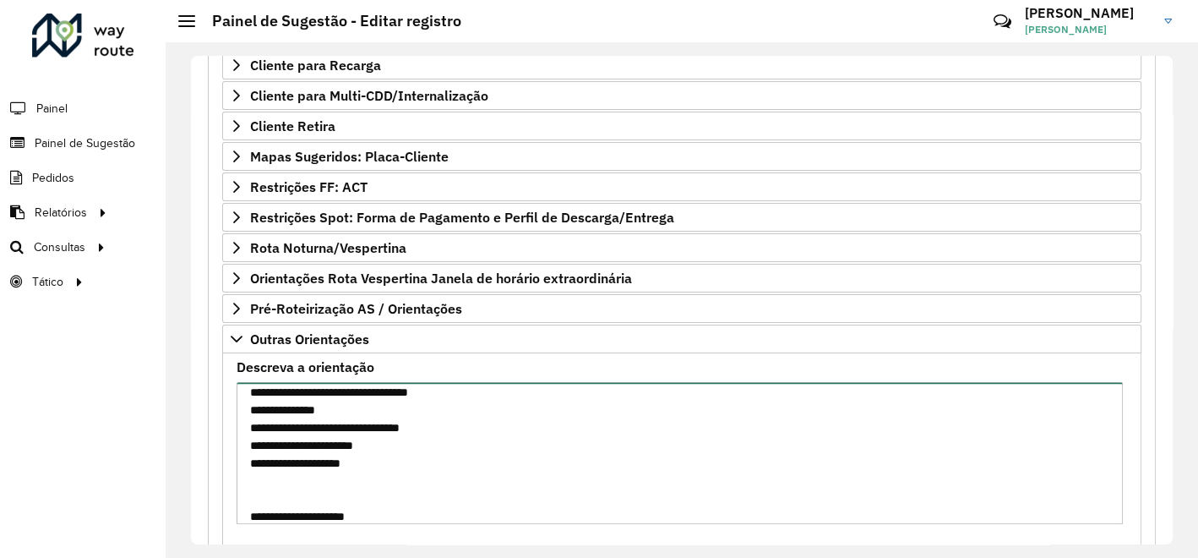
scroll to position [469, 0]
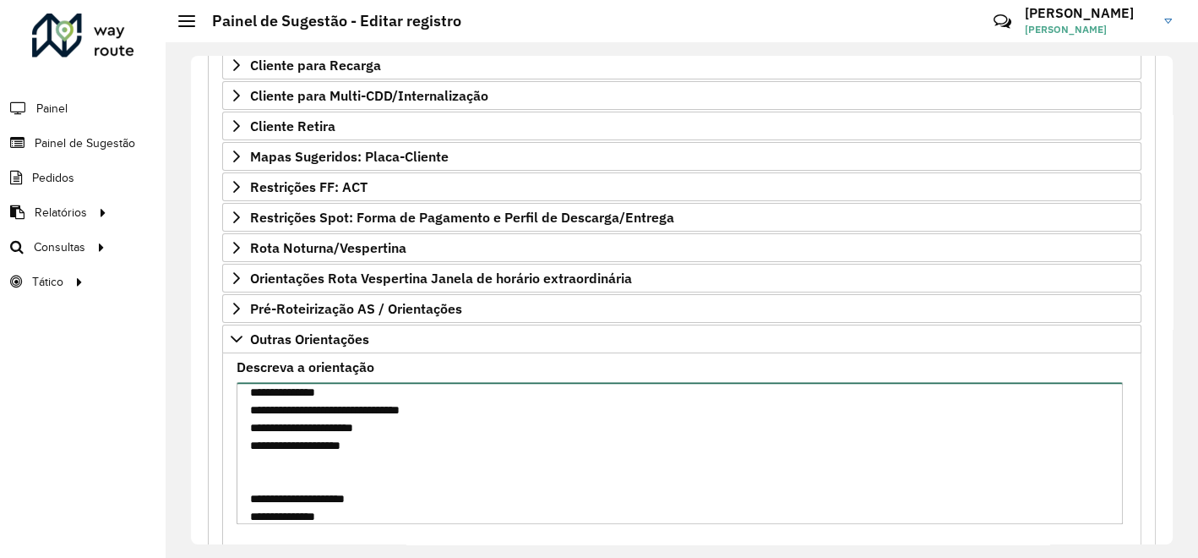
drag, startPoint x: 246, startPoint y: 481, endPoint x: 265, endPoint y: 496, distance: 24.2
click at [265, 496] on textarea "Descreva a orientação" at bounding box center [680, 453] width 886 height 143
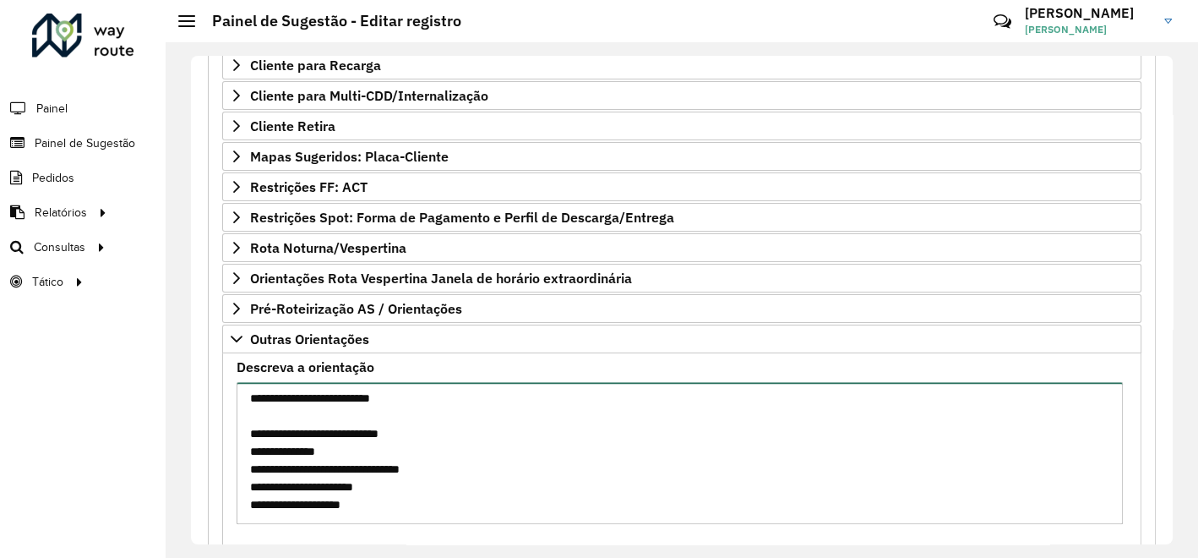
scroll to position [0, 0]
type textarea "**********"
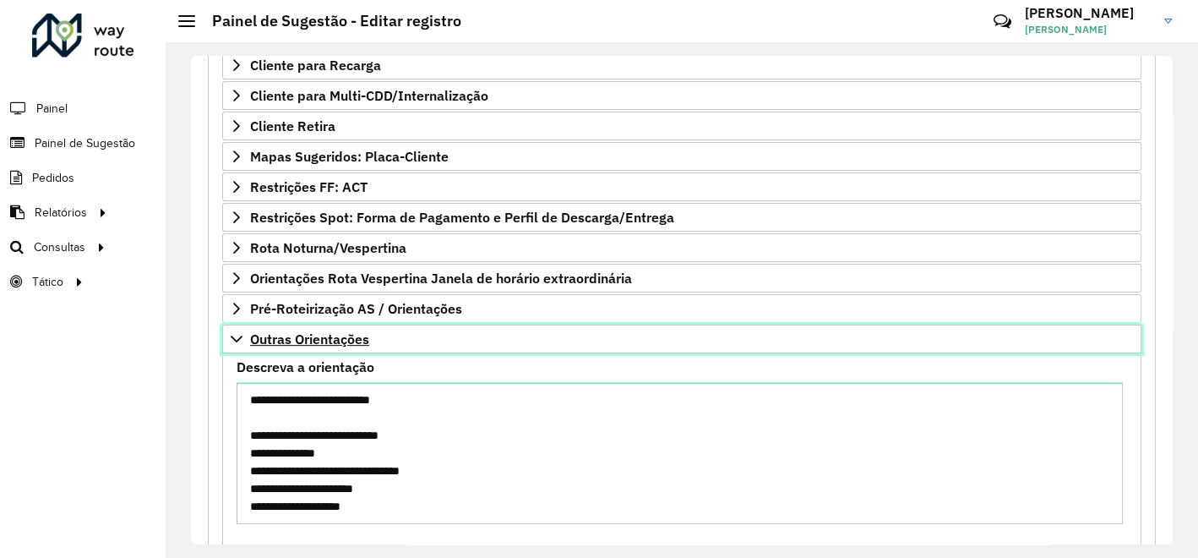
click at [235, 332] on icon at bounding box center [237, 339] width 14 height 14
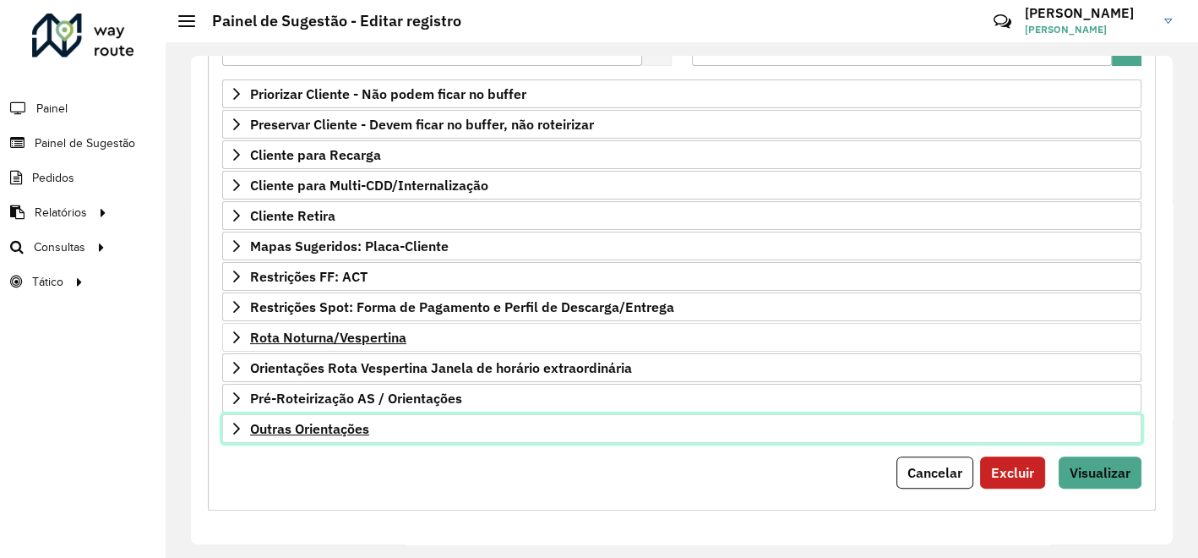
scroll to position [277, 0]
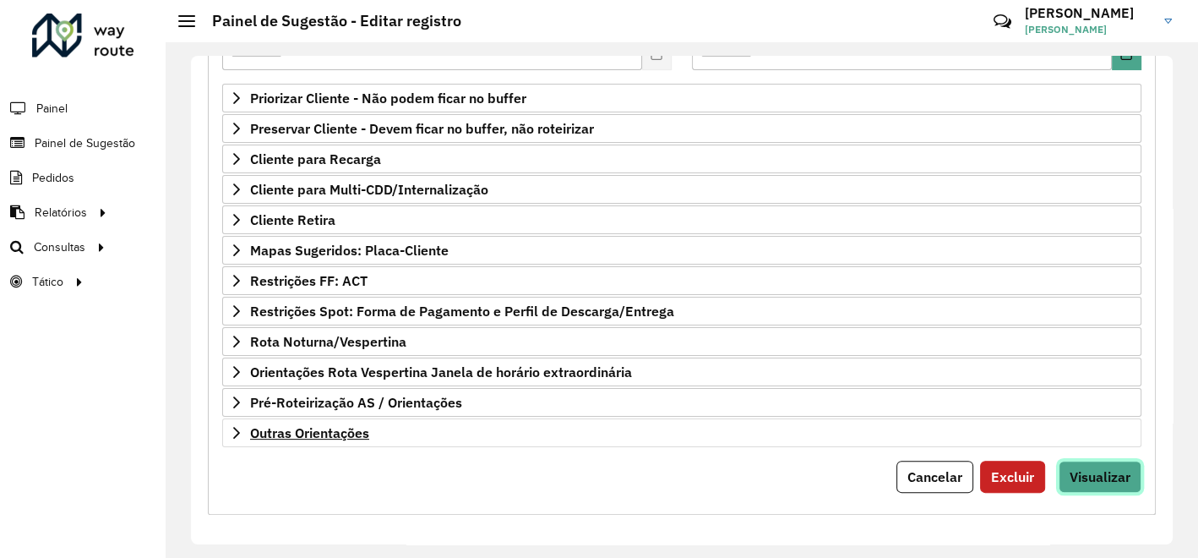
click at [1085, 477] on span "Visualizar" at bounding box center [1099, 476] width 61 height 17
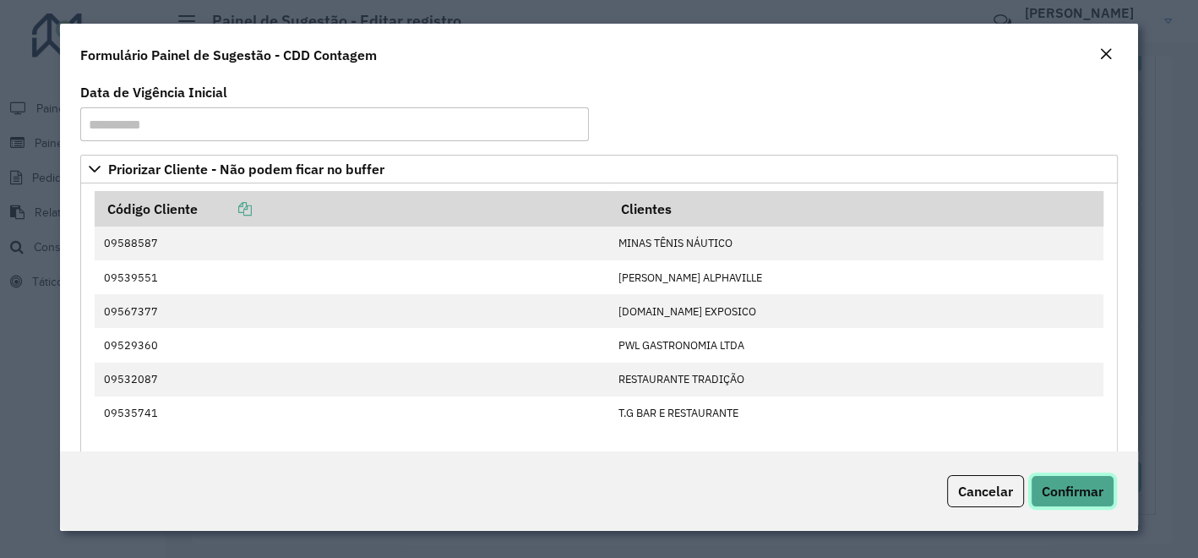
click at [1076, 495] on span "Confirmar" at bounding box center [1073, 490] width 62 height 17
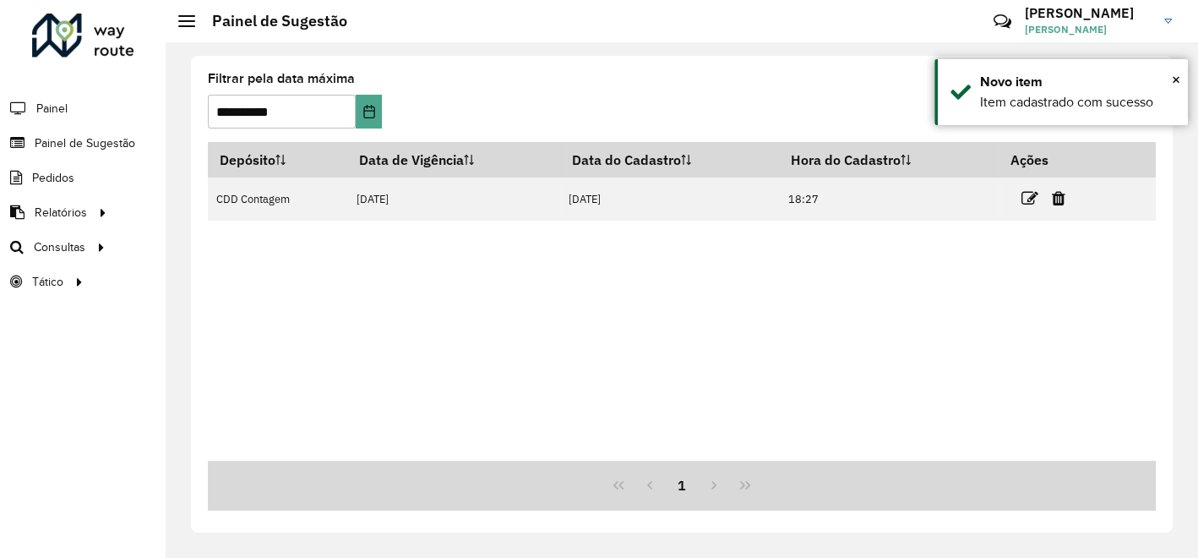
click at [511, 305] on div "Depósito Data de Vigência Data do Cadastro Hora do Cadastro Ações CDD Contagem …" at bounding box center [682, 301] width 948 height 318
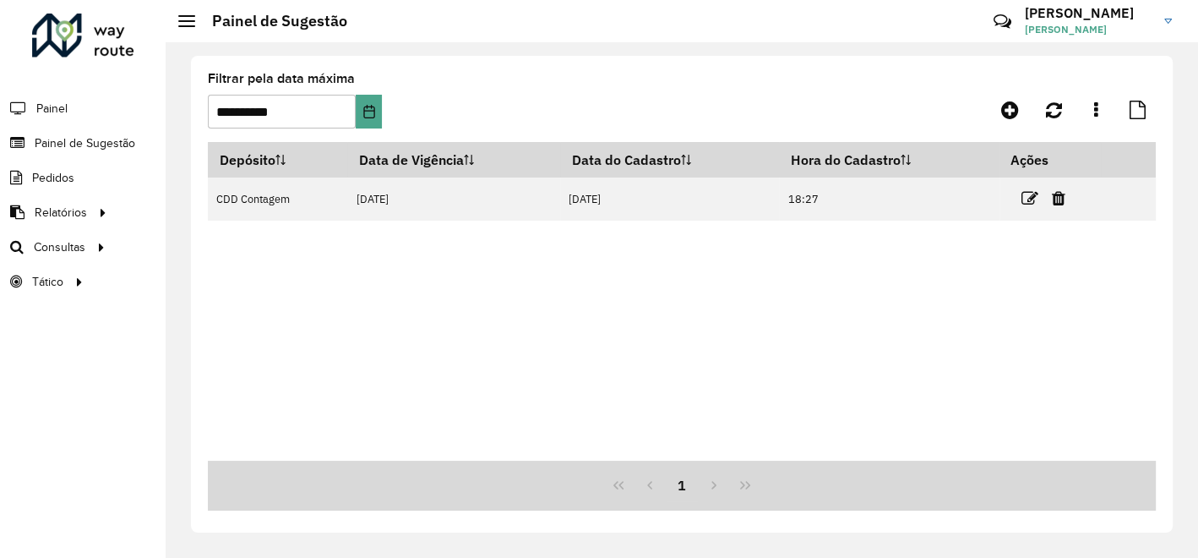
click at [606, 267] on div "Depósito Data de Vigência Data do Cadastro Hora do Cadastro Ações CDD Contagem …" at bounding box center [682, 301] width 948 height 318
click at [514, 247] on div "Depósito Data de Vigência Data do Cadastro Hora do Cadastro Ações CDD Contagem …" at bounding box center [682, 301] width 948 height 318
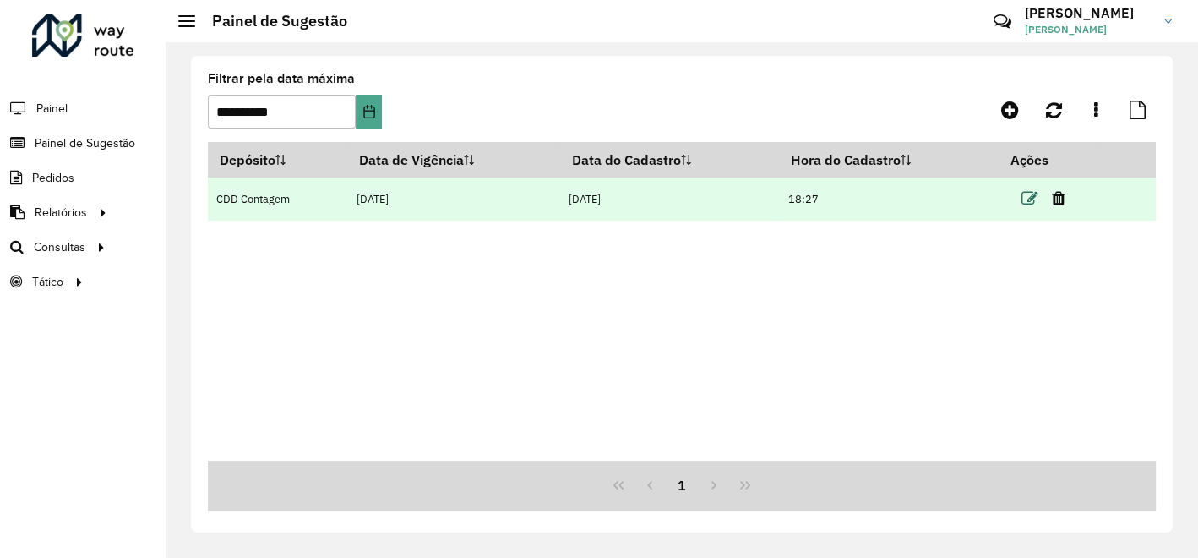
click at [1028, 201] on icon at bounding box center [1029, 198] width 17 height 17
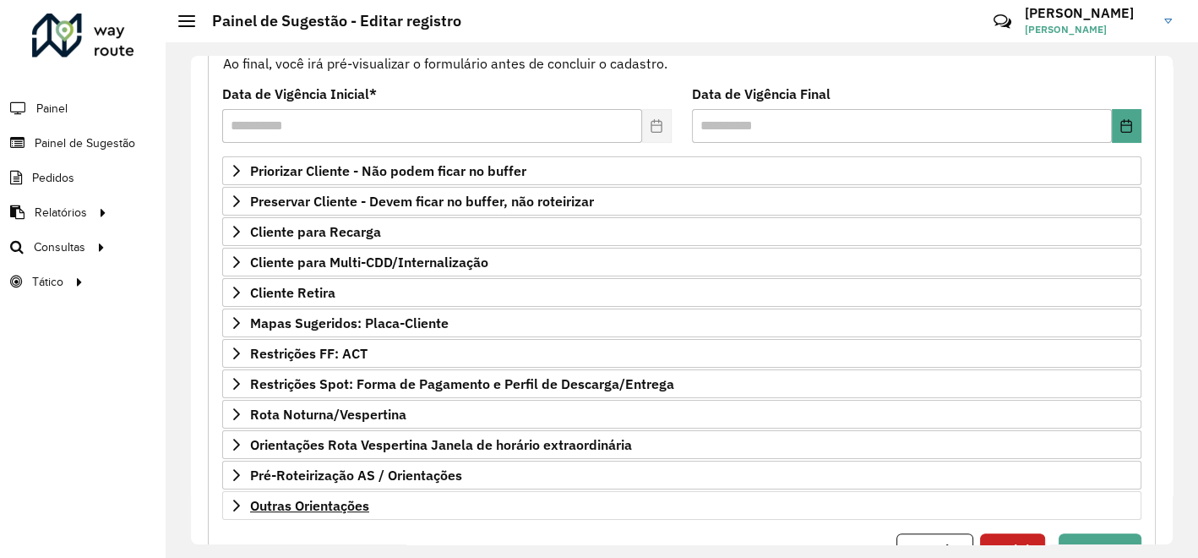
scroll to position [277, 0]
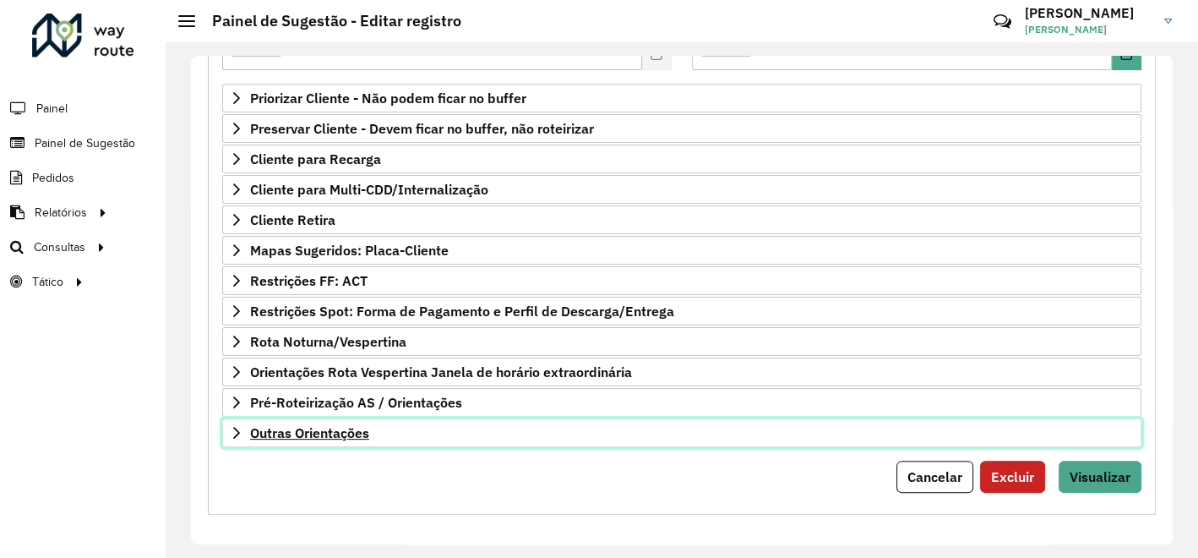
click at [348, 426] on span "Outras Orientações" at bounding box center [309, 433] width 119 height 14
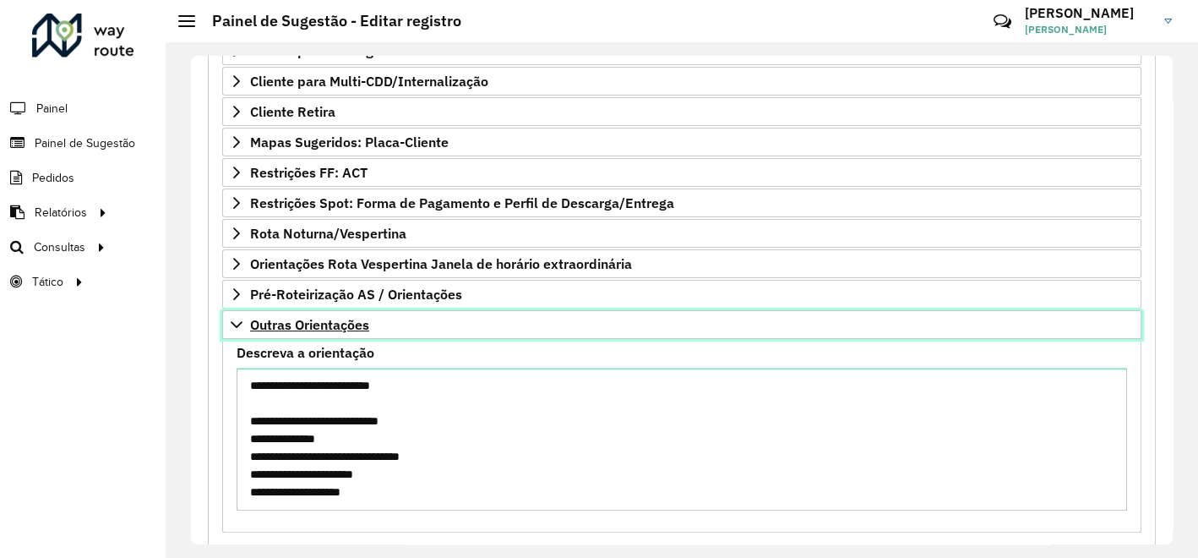
scroll to position [465, 0]
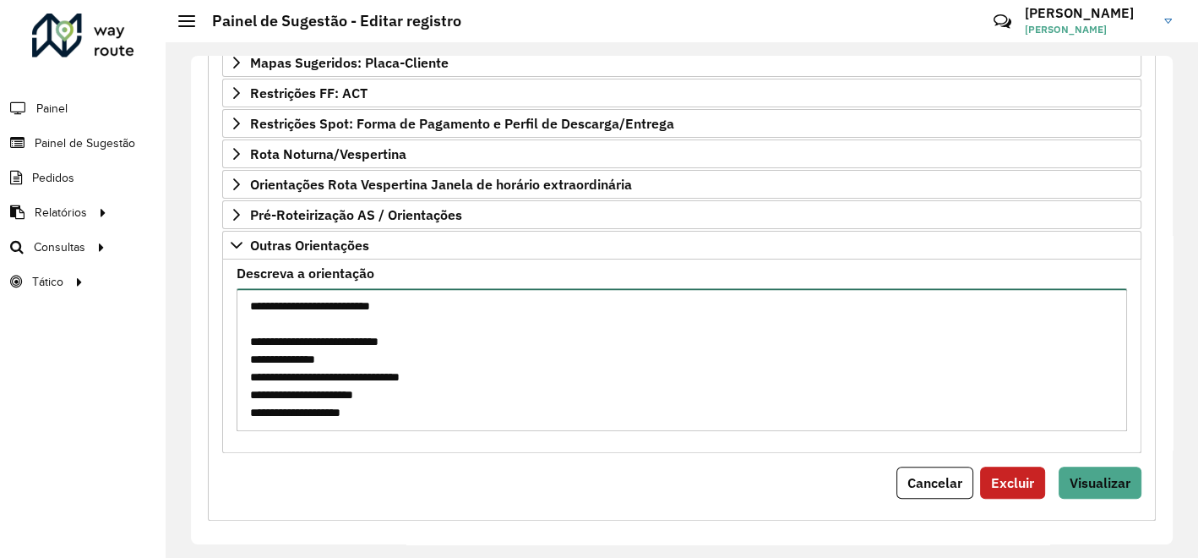
drag, startPoint x: 389, startPoint y: 405, endPoint x: 335, endPoint y: 404, distance: 53.2
click at [335, 404] on textarea "Descreva a orientação" at bounding box center [682, 359] width 890 height 143
paste textarea
click at [454, 369] on textarea "Descreva a orientação" at bounding box center [682, 359] width 890 height 143
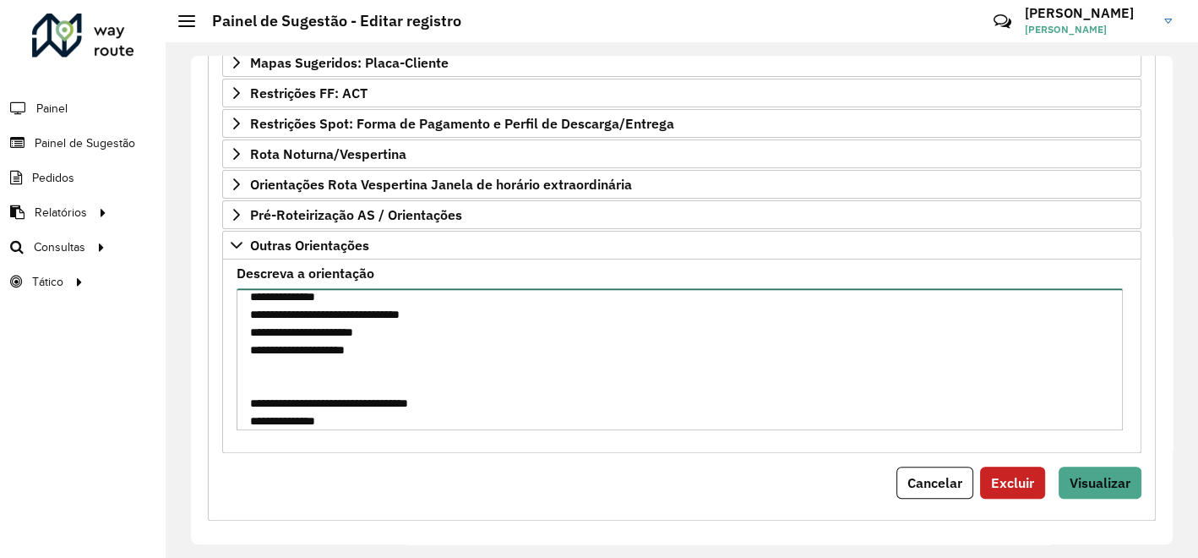
scroll to position [375, 0]
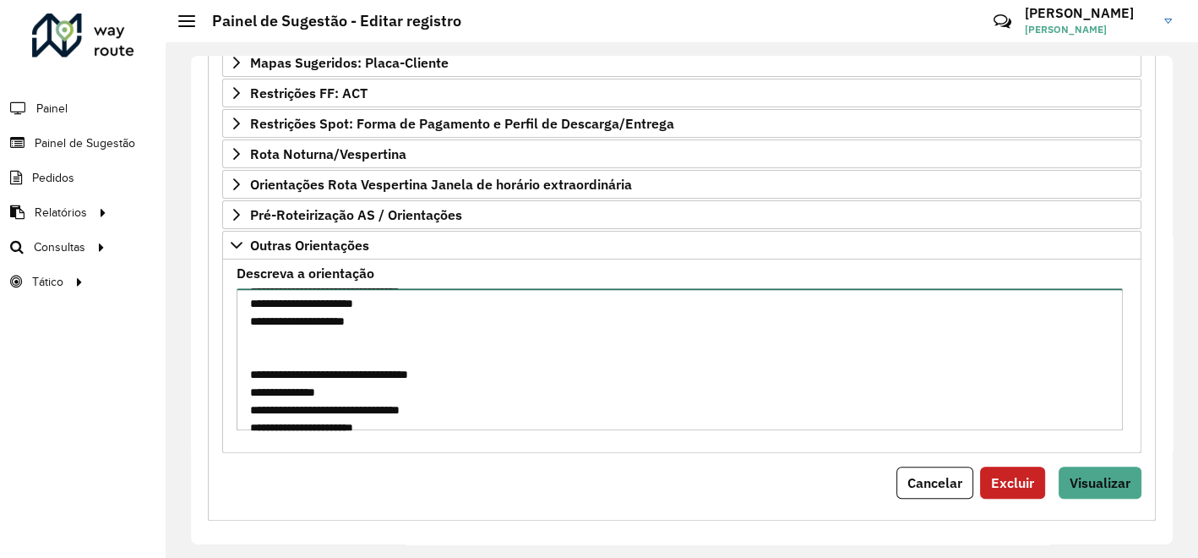
drag, startPoint x: 392, startPoint y: 318, endPoint x: 335, endPoint y: 316, distance: 57.5
click at [335, 316] on textarea "Descreva a orientação" at bounding box center [680, 359] width 886 height 143
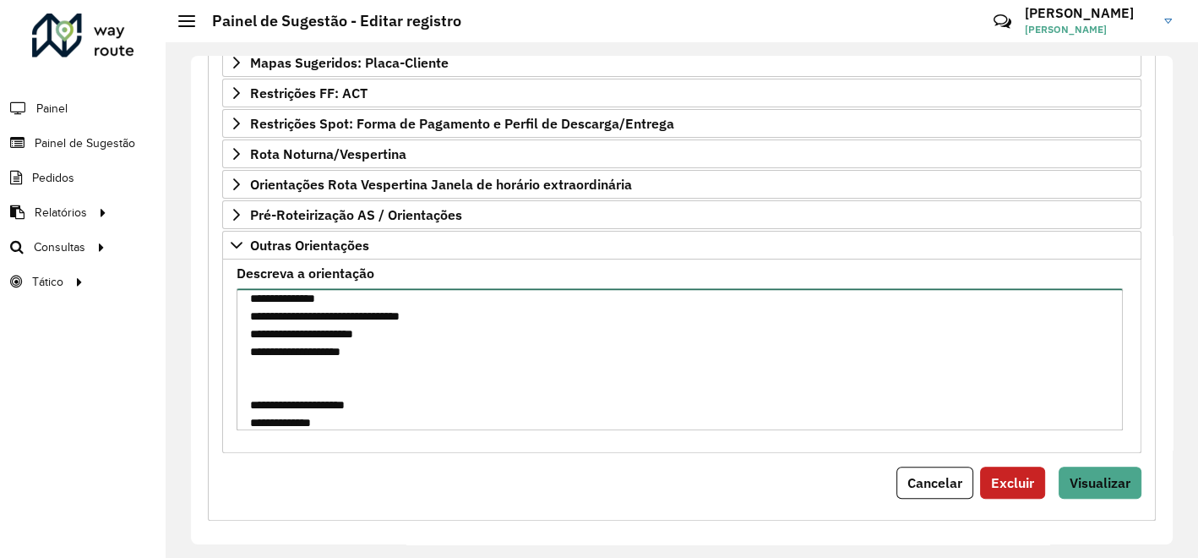
drag, startPoint x: 390, startPoint y: 350, endPoint x: 334, endPoint y: 342, distance: 57.1
click at [334, 342] on textarea "Descreva a orientação" at bounding box center [680, 359] width 886 height 143
paste textarea
click at [454, 310] on textarea "Descreva a orientação" at bounding box center [680, 359] width 886 height 143
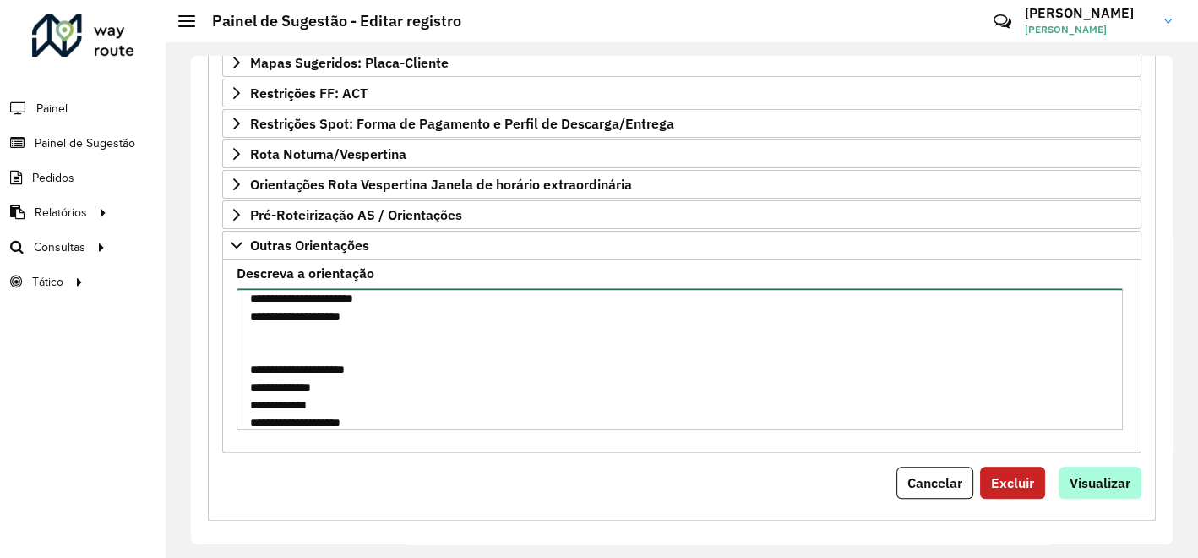
type textarea "**********"
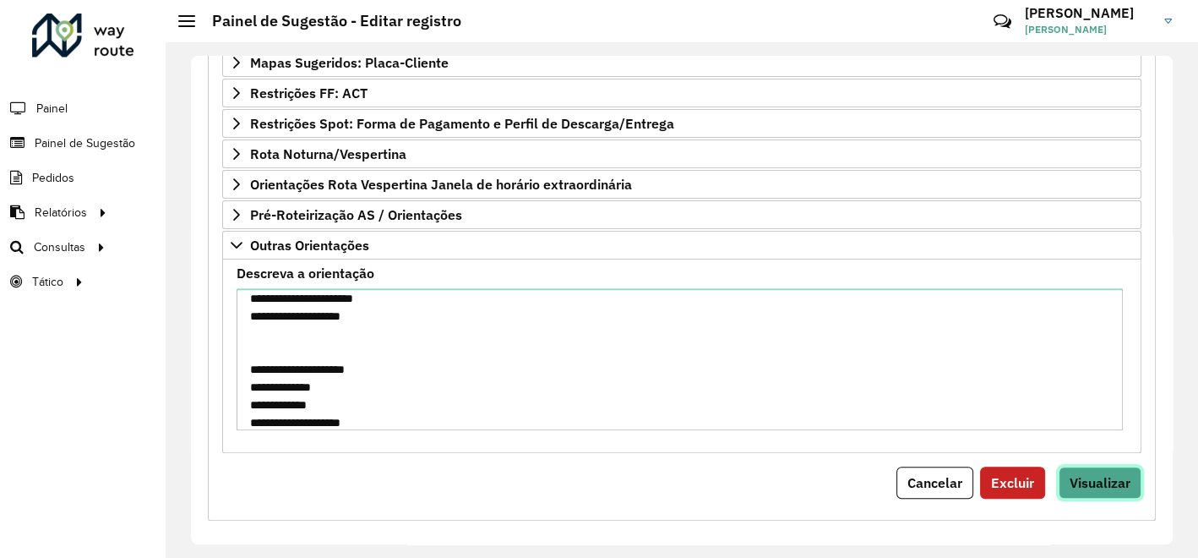
click at [1069, 474] on span "Visualizar" at bounding box center [1099, 482] width 61 height 17
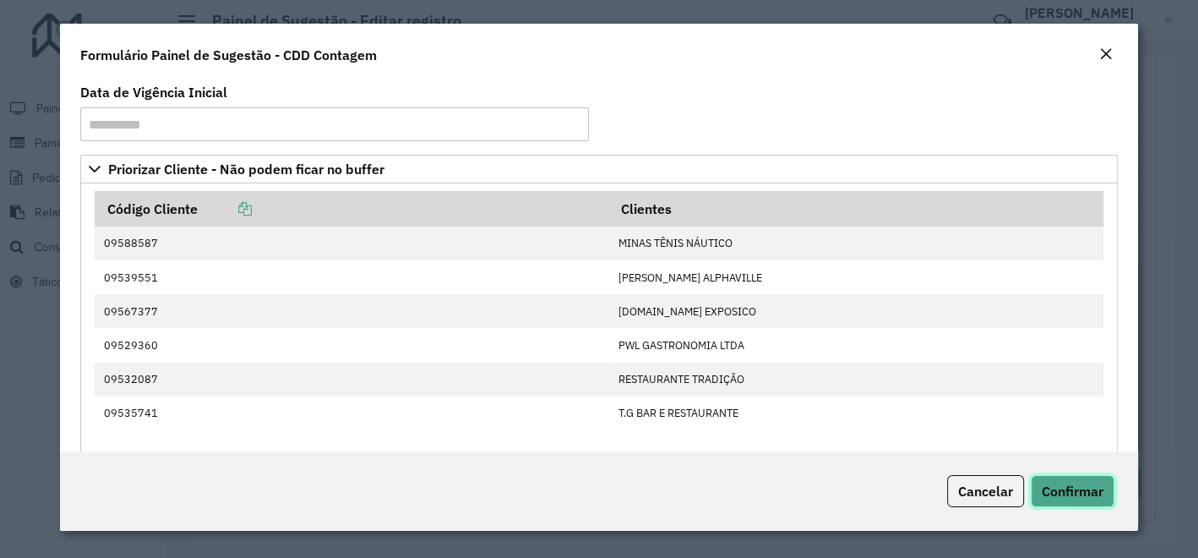
click at [1063, 493] on span "Confirmar" at bounding box center [1073, 490] width 62 height 17
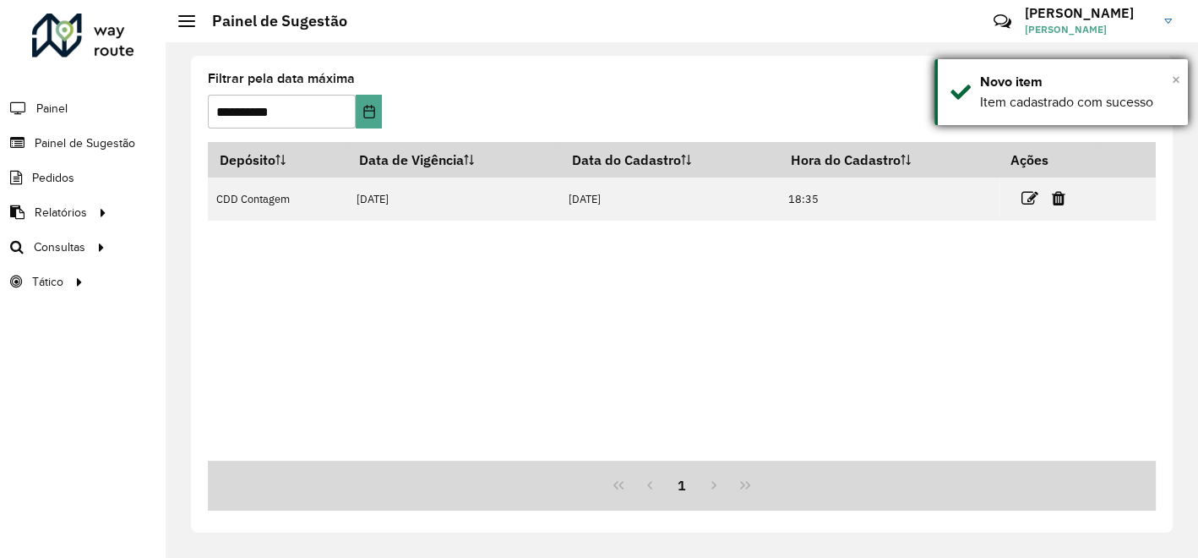
click at [1178, 81] on span "×" at bounding box center [1176, 79] width 8 height 19
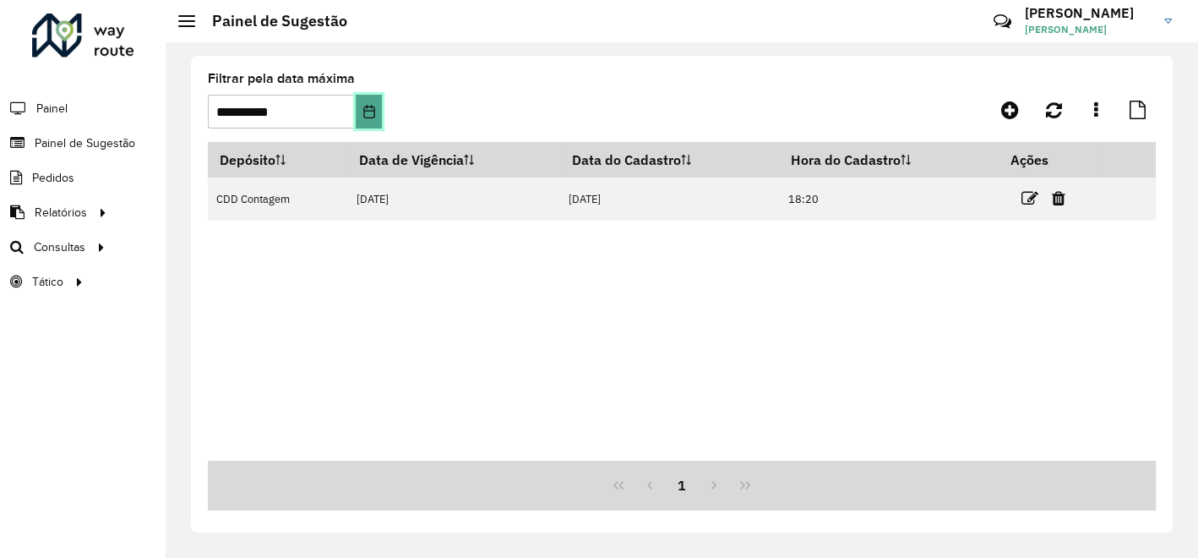
click at [368, 108] on icon "Choose Date" at bounding box center [369, 112] width 14 height 14
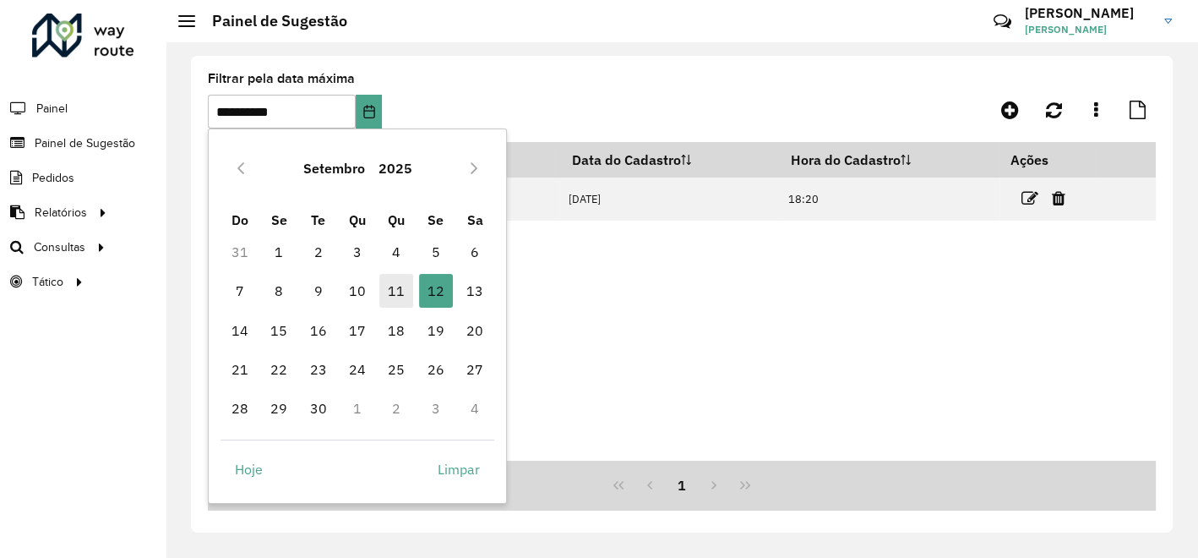
click at [393, 289] on span "11" at bounding box center [396, 291] width 34 height 34
type input "**********"
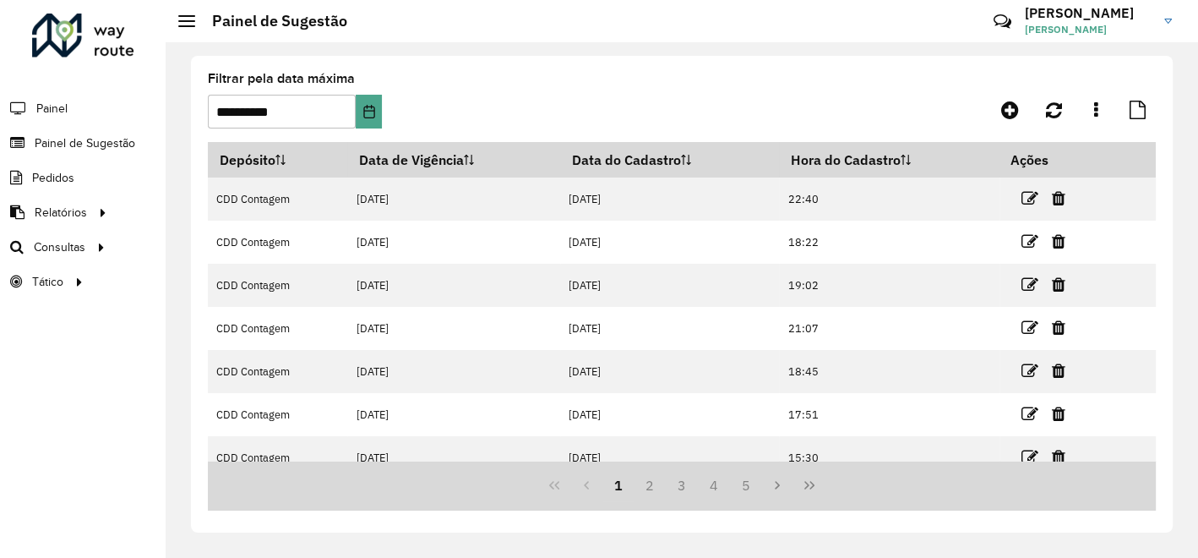
click at [815, 482] on button "Last Page" at bounding box center [809, 485] width 32 height 32
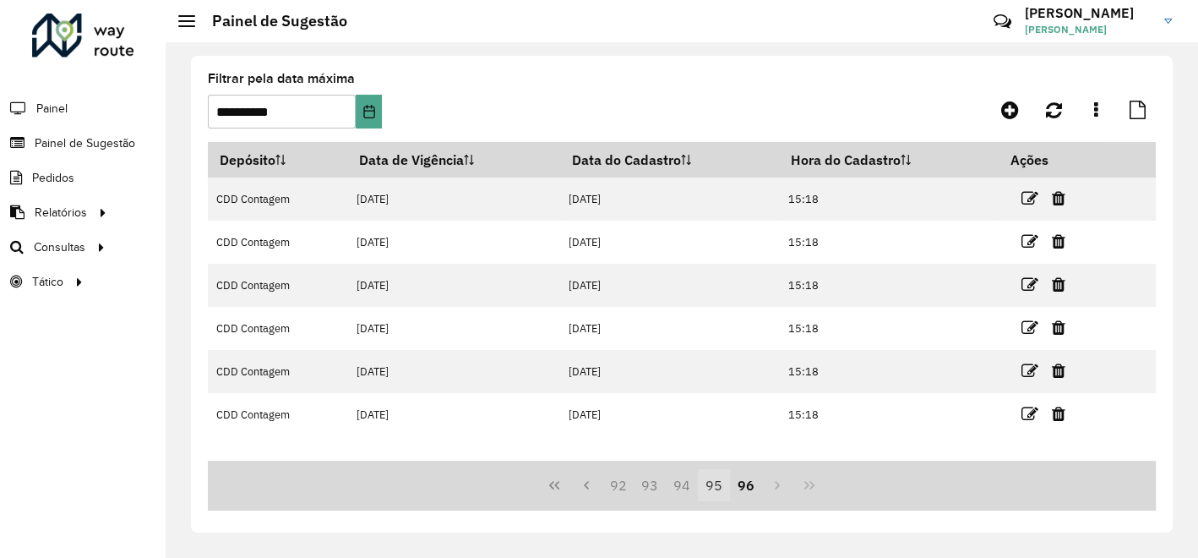
click at [714, 487] on button "95" at bounding box center [714, 485] width 32 height 32
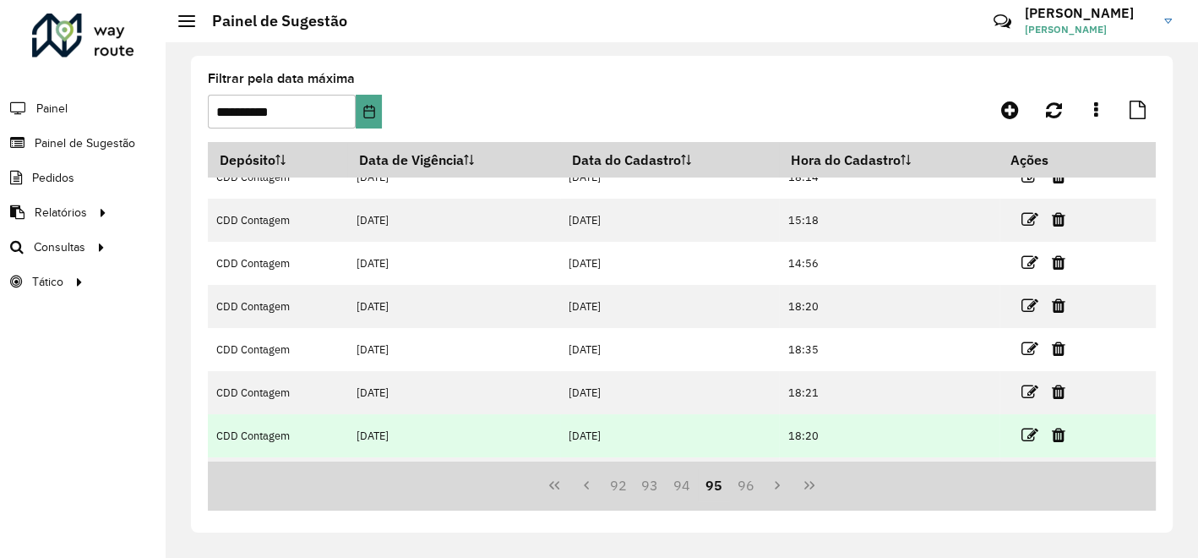
scroll to position [94, 0]
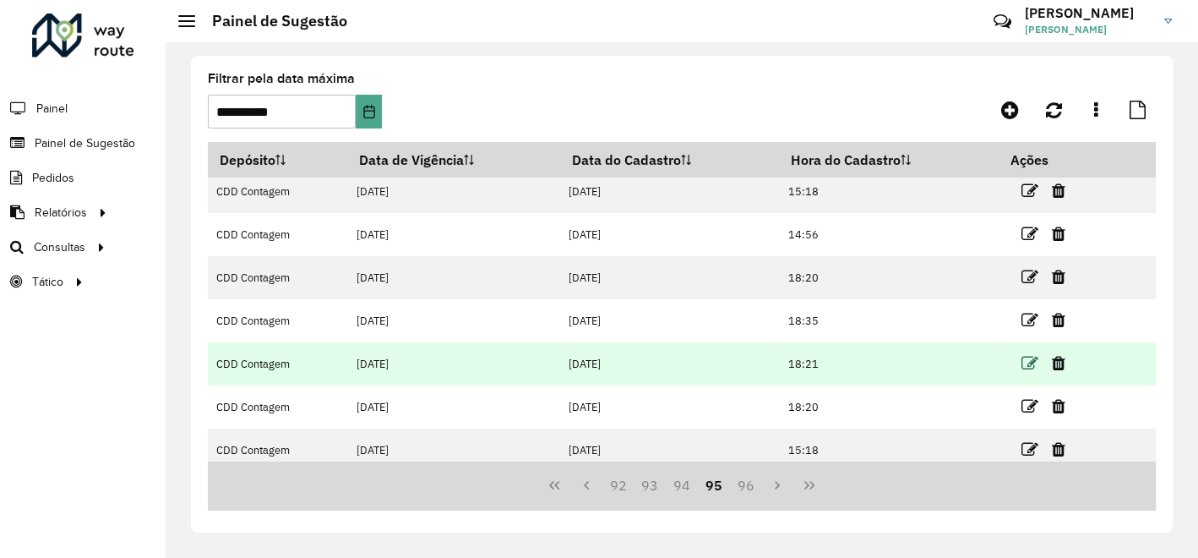
click at [1030, 362] on icon at bounding box center [1029, 363] width 17 height 17
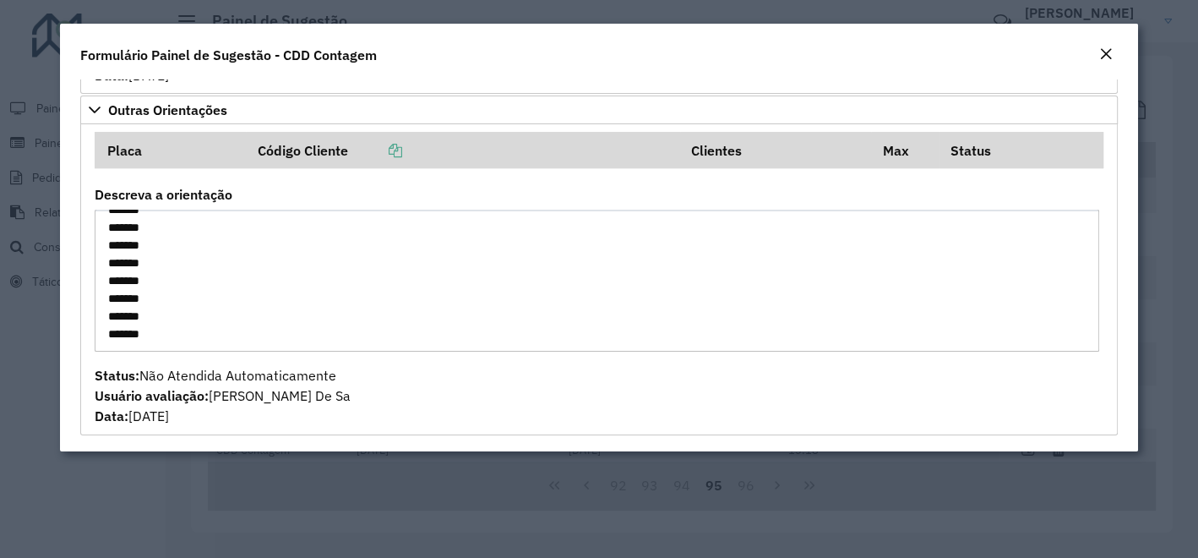
scroll to position [980, 0]
drag, startPoint x: 106, startPoint y: 354, endPoint x: 193, endPoint y: 463, distance: 138.9
click at [193, 463] on modal-container "**********" at bounding box center [599, 279] width 1198 height 558
